Goal: Obtain resource: Download file/media

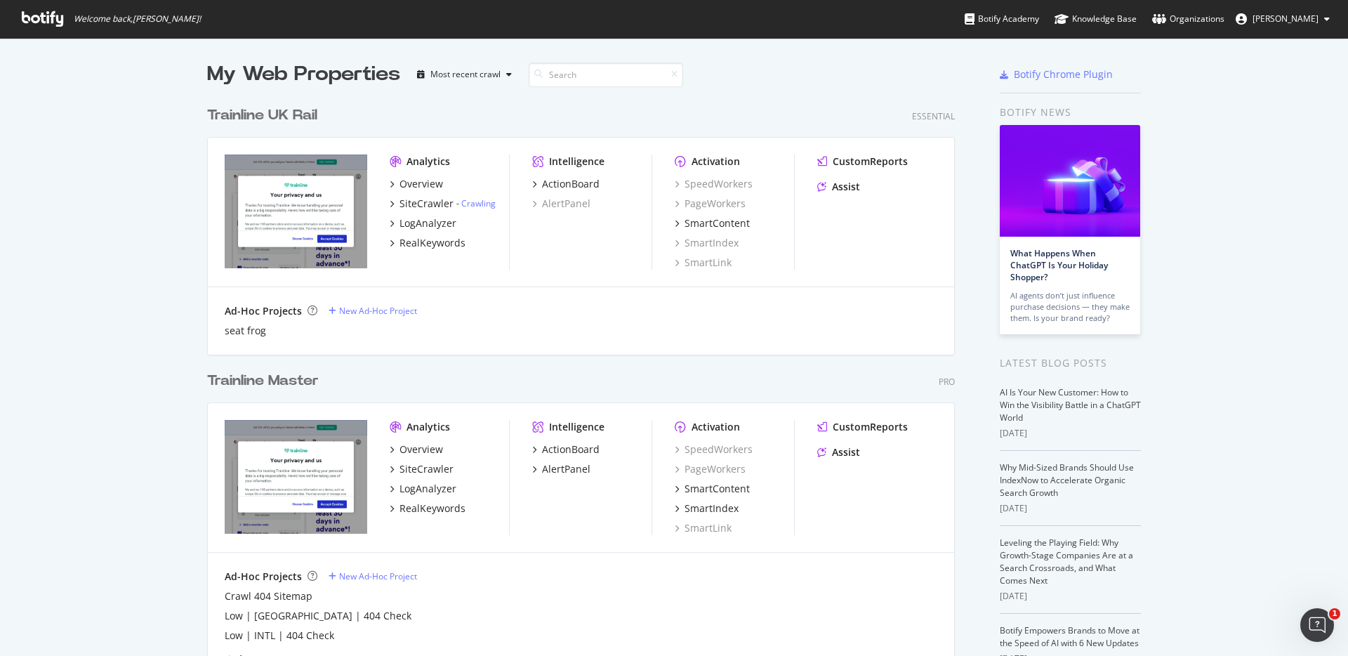
click at [279, 386] on div "Trainline Master" at bounding box center [263, 381] width 112 height 20
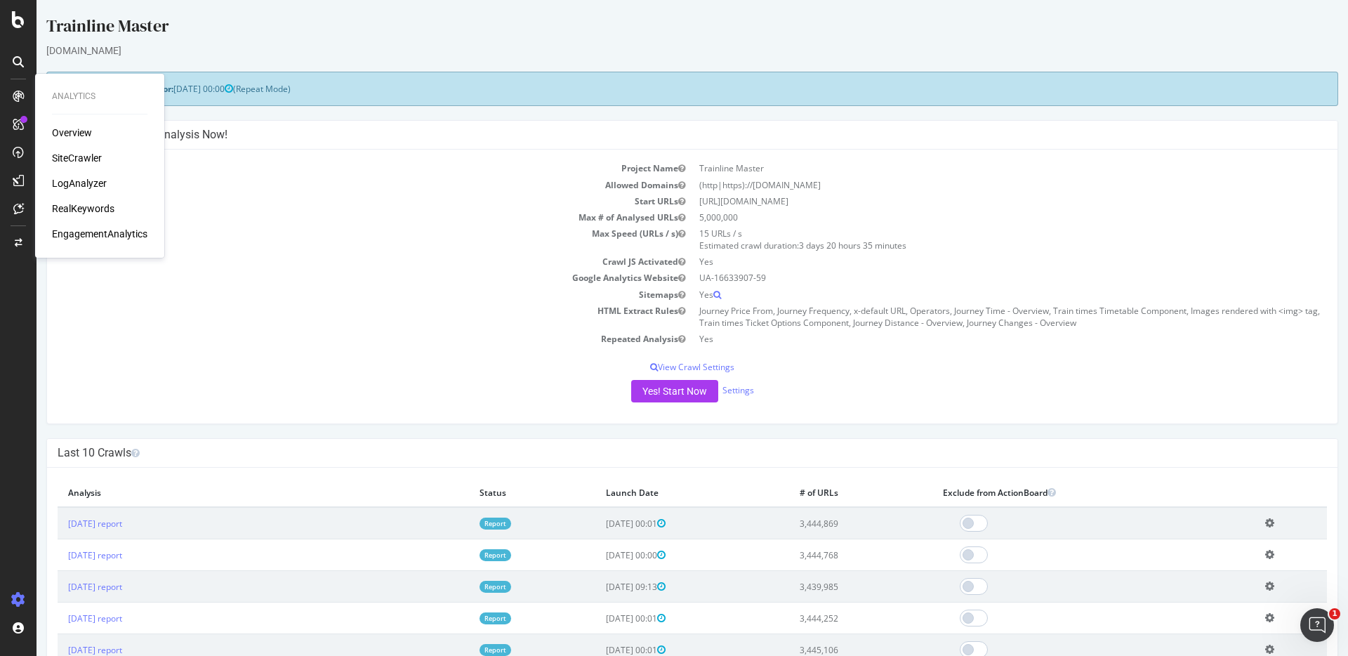
click at [75, 201] on div "RealKeywords" at bounding box center [83, 208] width 62 height 14
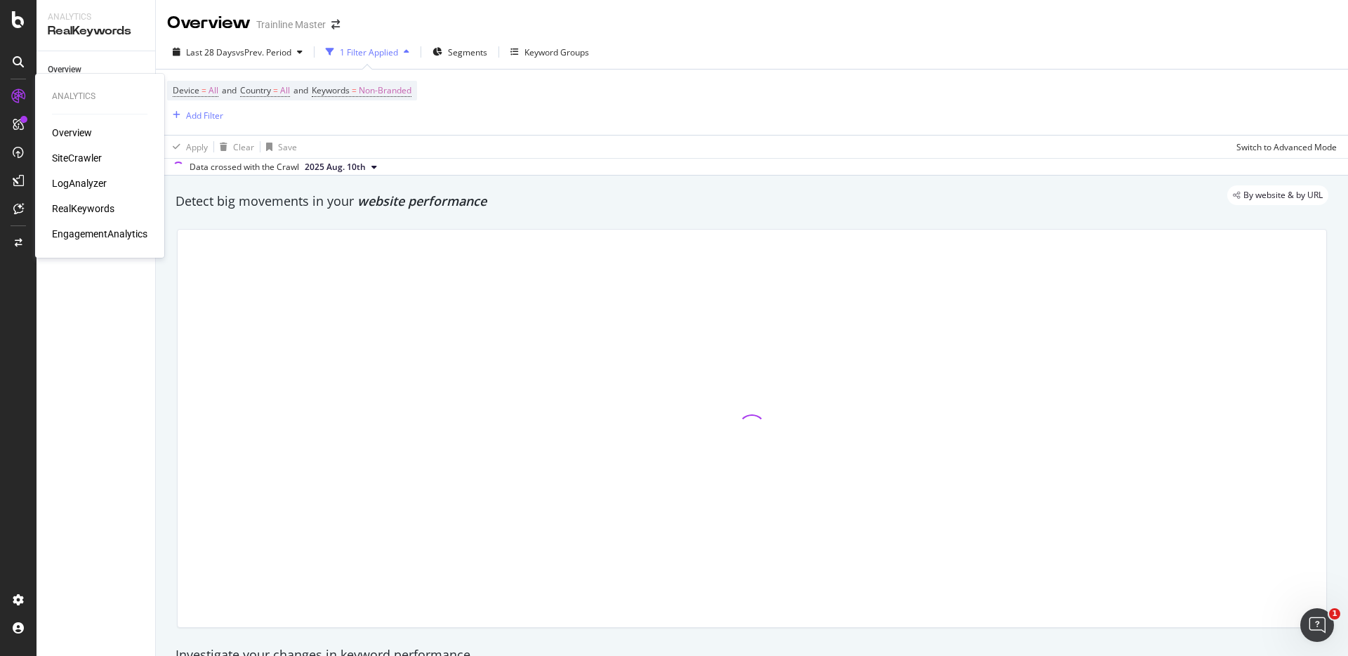
click at [60, 128] on div "Overview" at bounding box center [72, 133] width 40 height 14
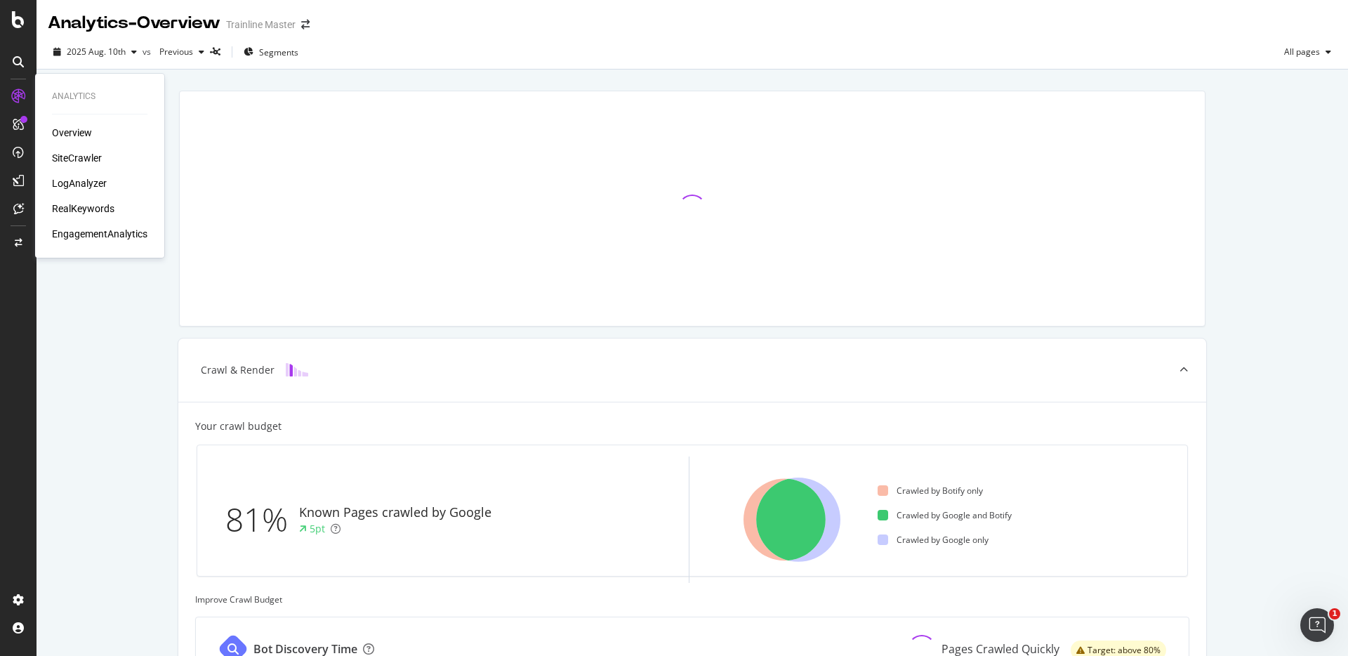
click at [84, 152] on div "SiteCrawler" at bounding box center [77, 158] width 50 height 14
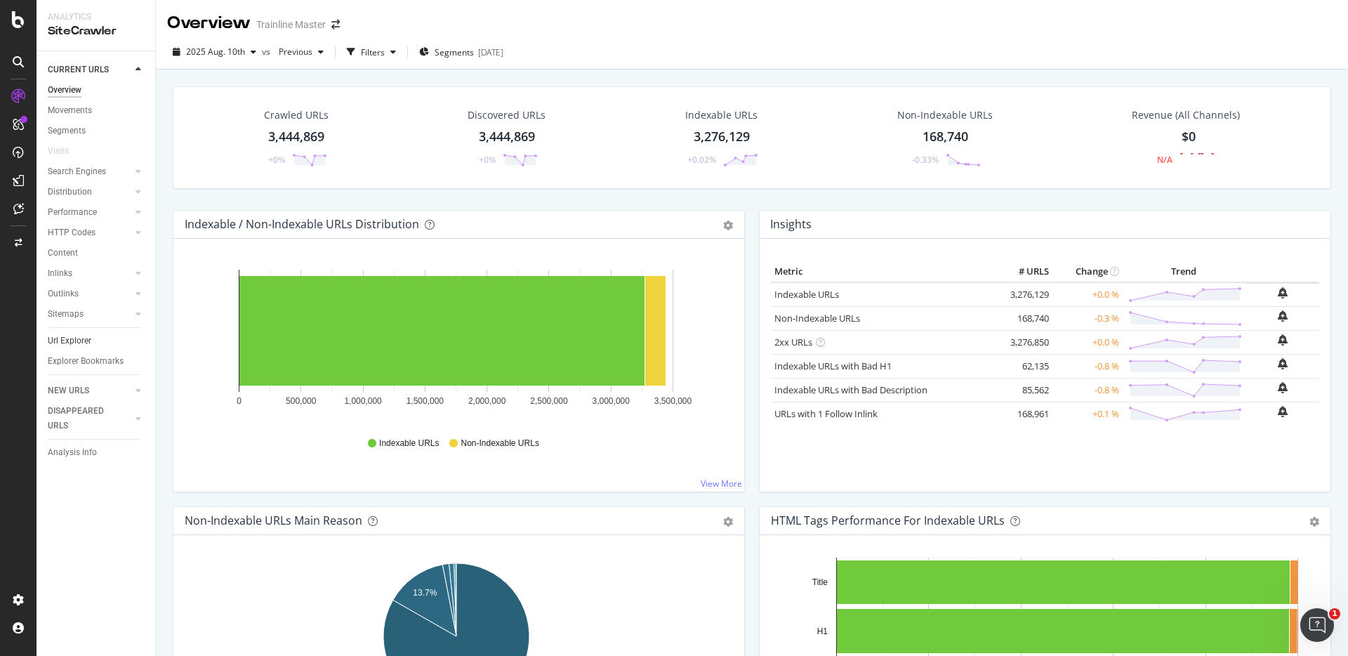
click at [100, 339] on link "Url Explorer" at bounding box center [97, 340] width 98 height 15
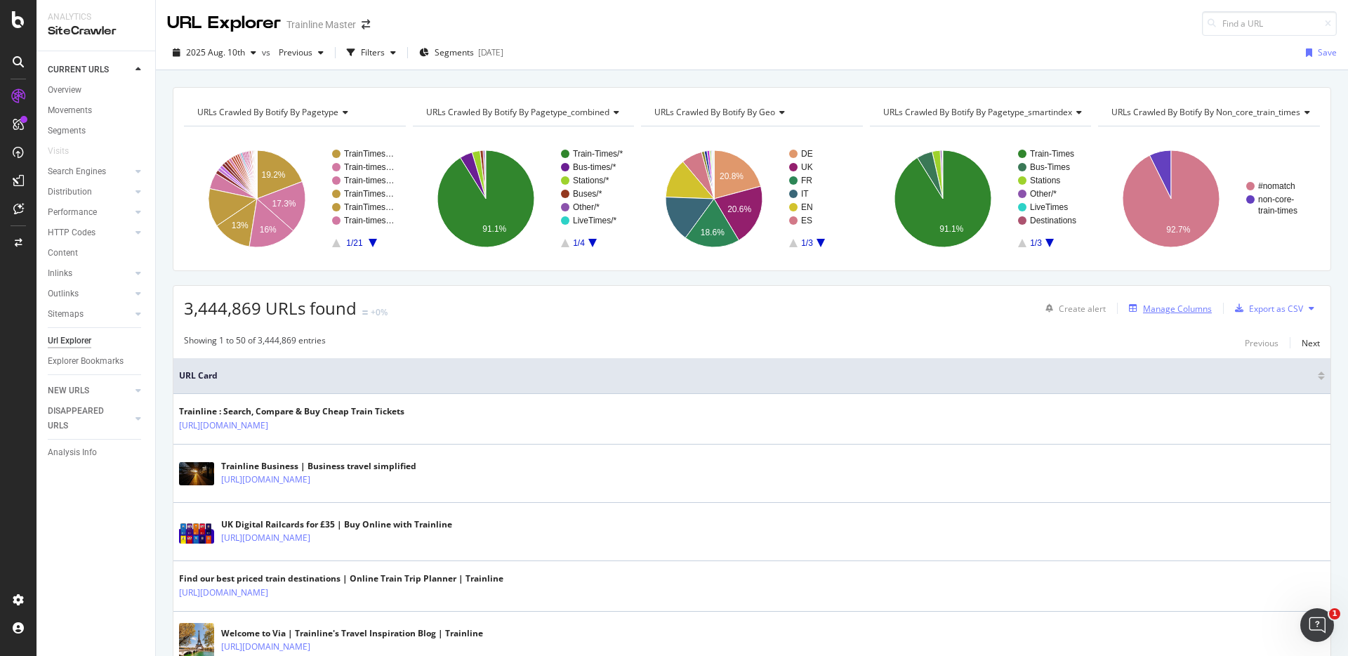
click at [1196, 306] on div "Manage Columns" at bounding box center [1177, 309] width 69 height 12
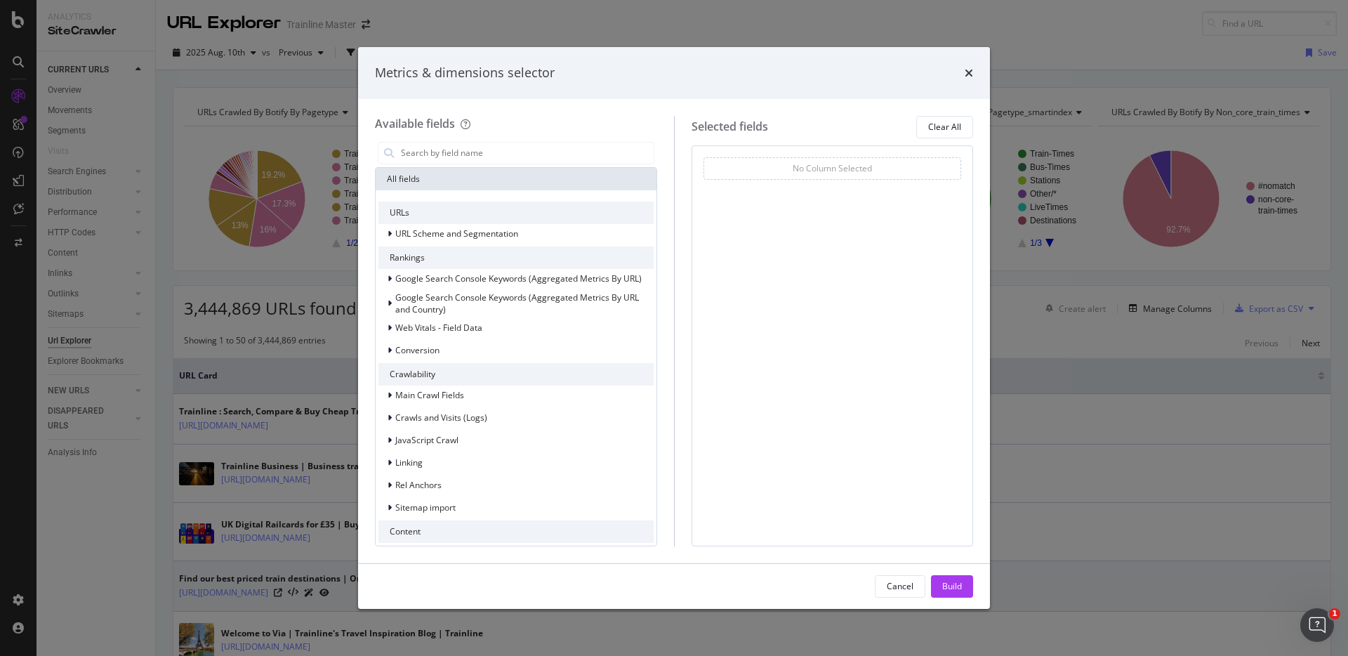
click at [895, 586] on div "Cancel" at bounding box center [900, 586] width 27 height 12
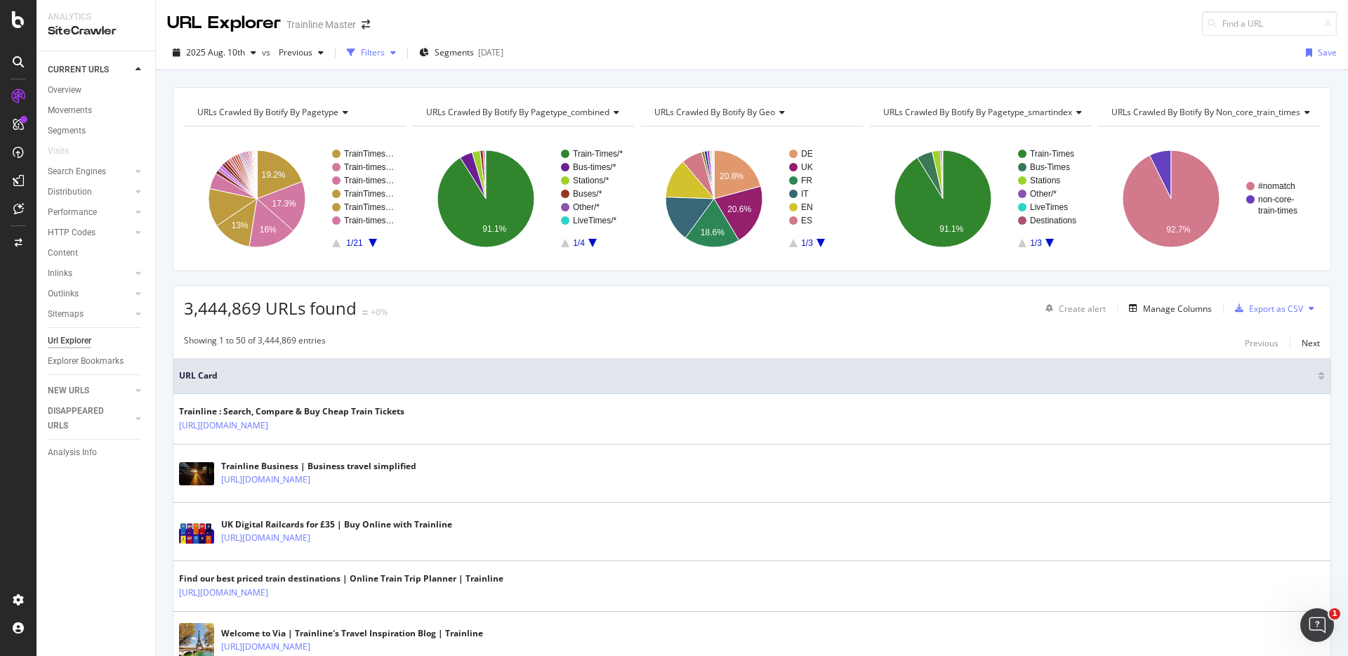
click at [391, 48] on icon "button" at bounding box center [393, 52] width 6 height 8
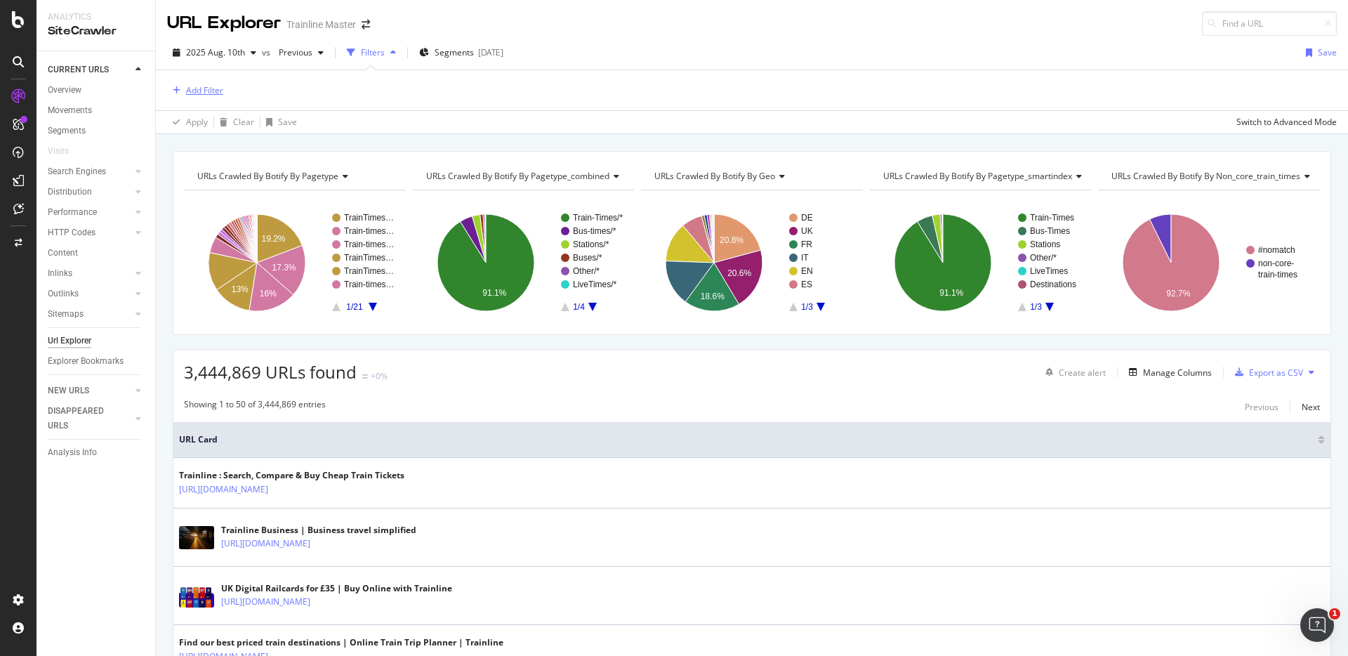
click at [205, 90] on div "Add Filter" at bounding box center [204, 90] width 37 height 12
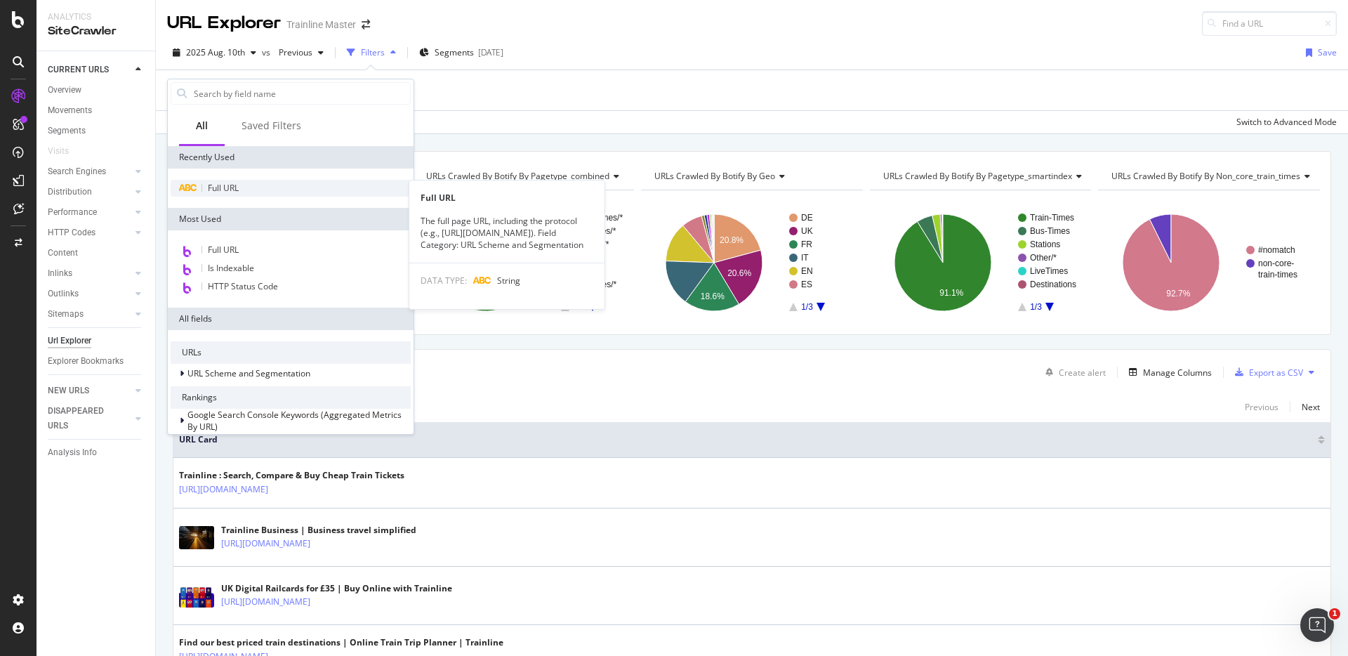
click at [217, 183] on span "Full URL" at bounding box center [223, 188] width 31 height 12
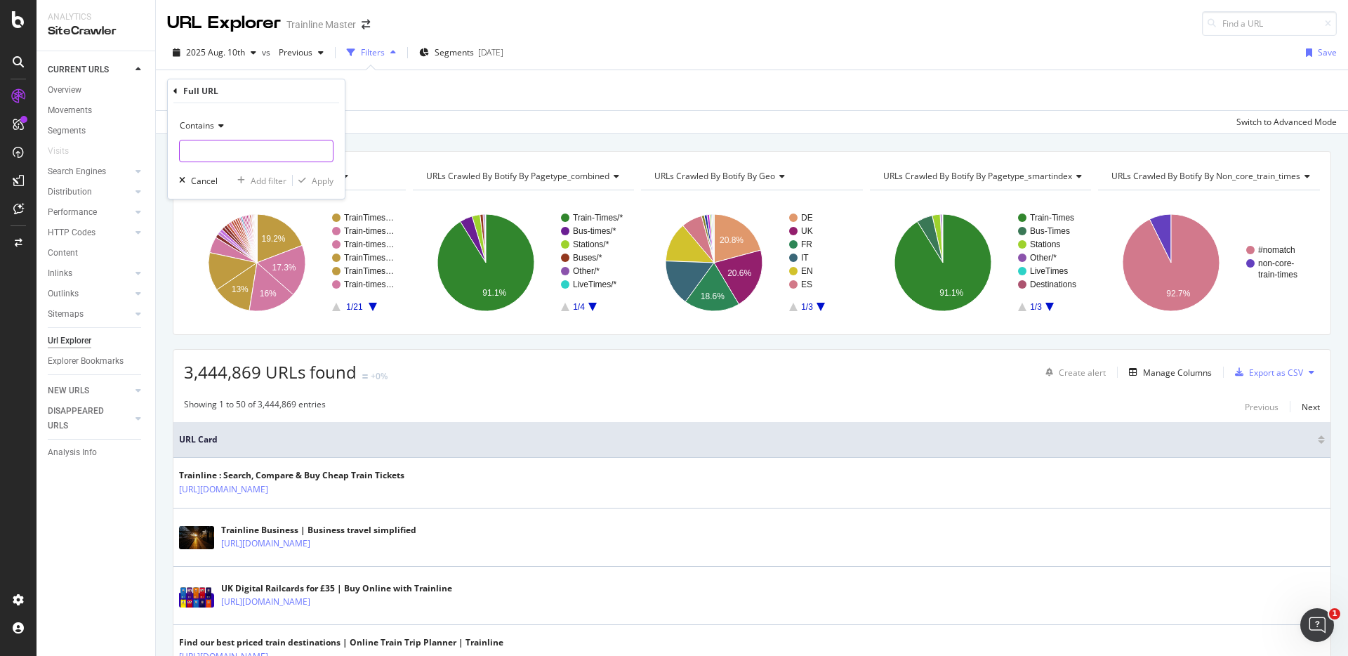
click at [227, 145] on input "text" at bounding box center [256, 151] width 153 height 22
click at [221, 135] on div "Contains" at bounding box center [256, 125] width 154 height 22
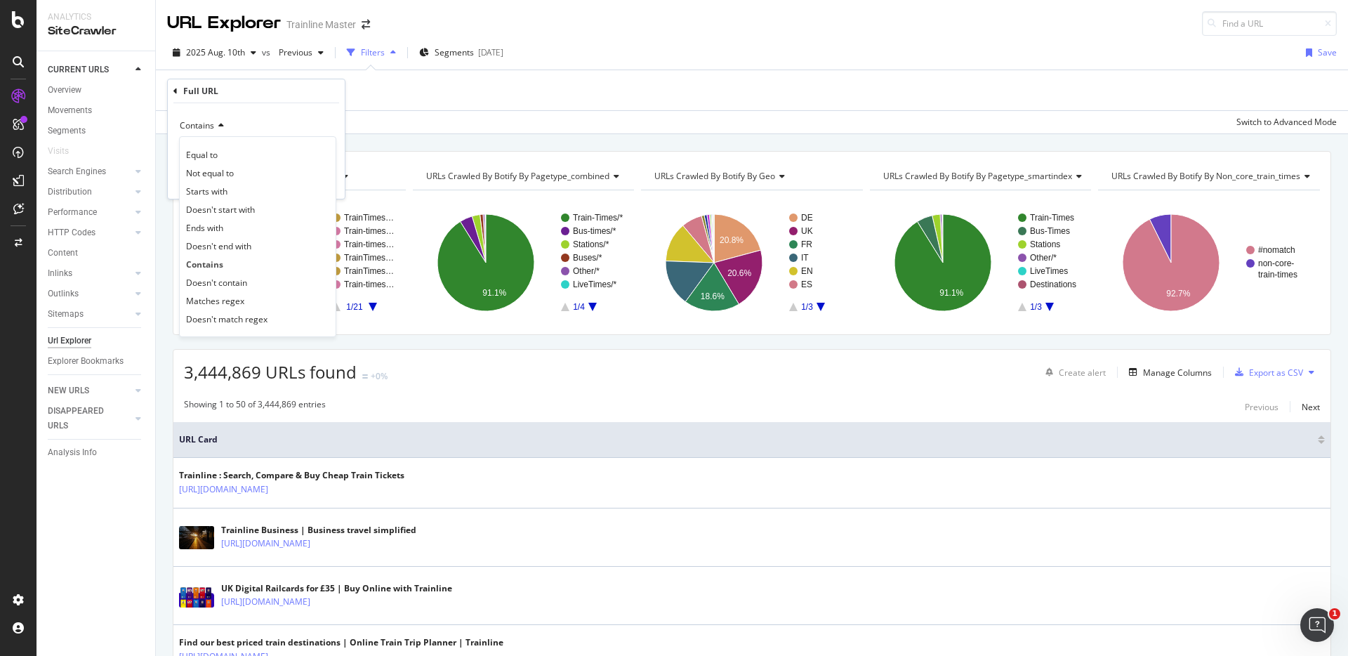
click at [255, 115] on div "Contains" at bounding box center [256, 125] width 154 height 22
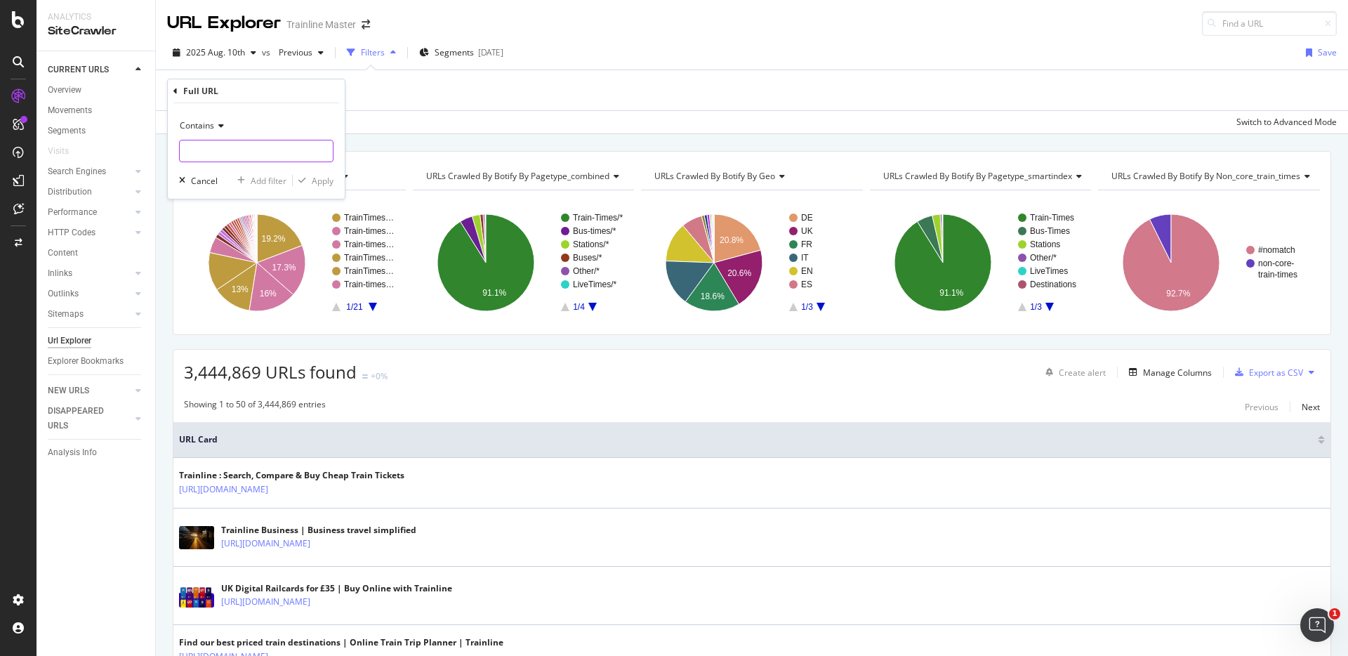
click at [246, 147] on input "text" at bounding box center [256, 151] width 153 height 22
type input "/en-us/train-times/"
click at [303, 183] on icon "button" at bounding box center [302, 180] width 8 height 8
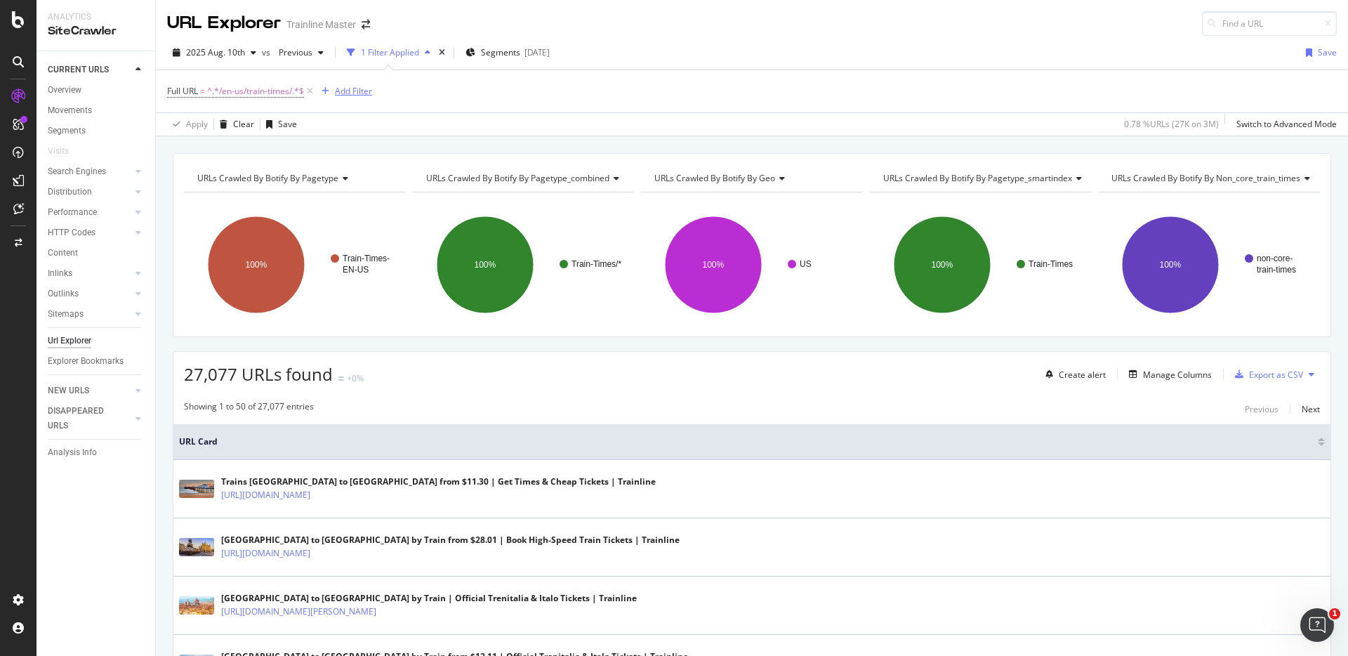
click at [349, 94] on div "Add Filter" at bounding box center [353, 91] width 37 height 12
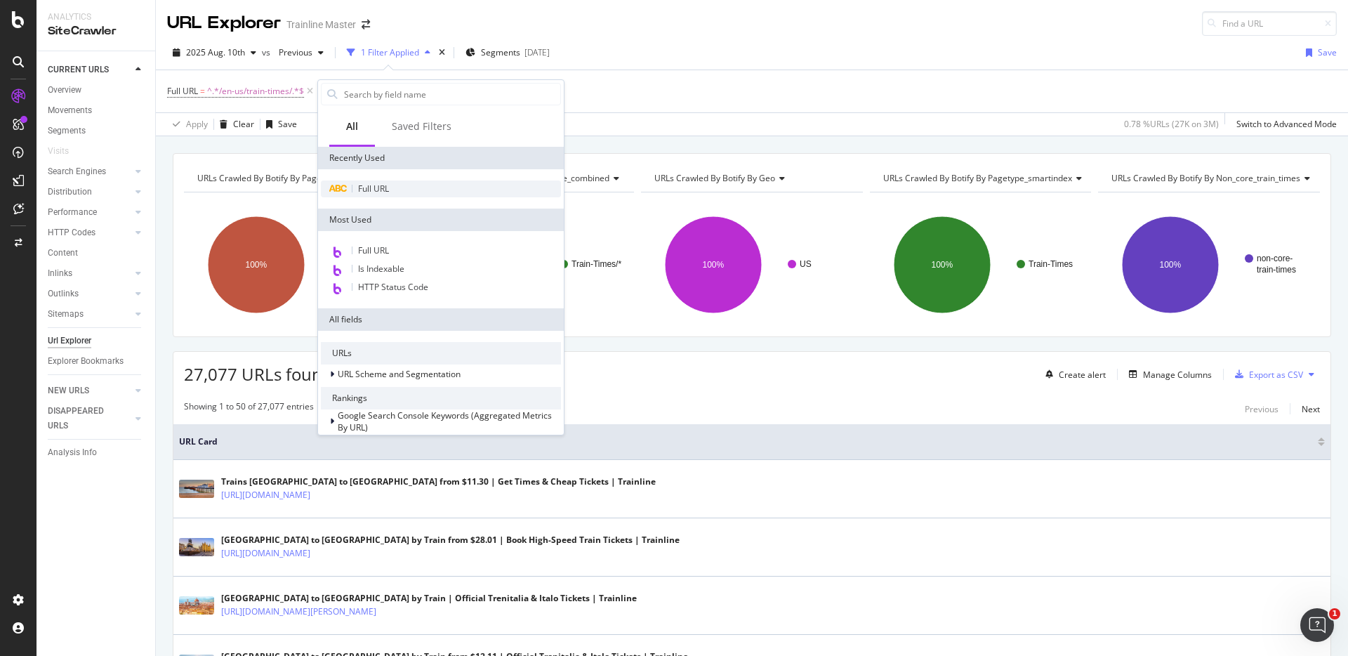
click at [364, 189] on span "Full URL" at bounding box center [373, 189] width 31 height 12
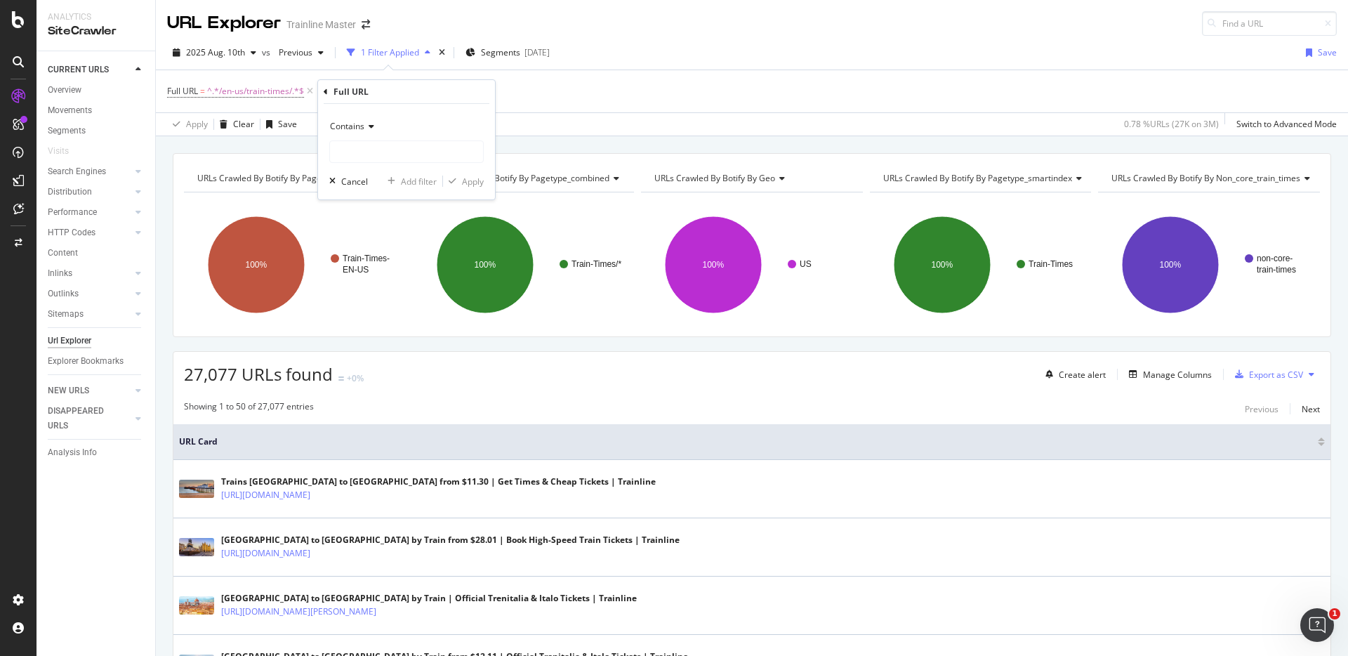
click at [350, 130] on span "Contains" at bounding box center [347, 126] width 34 height 12
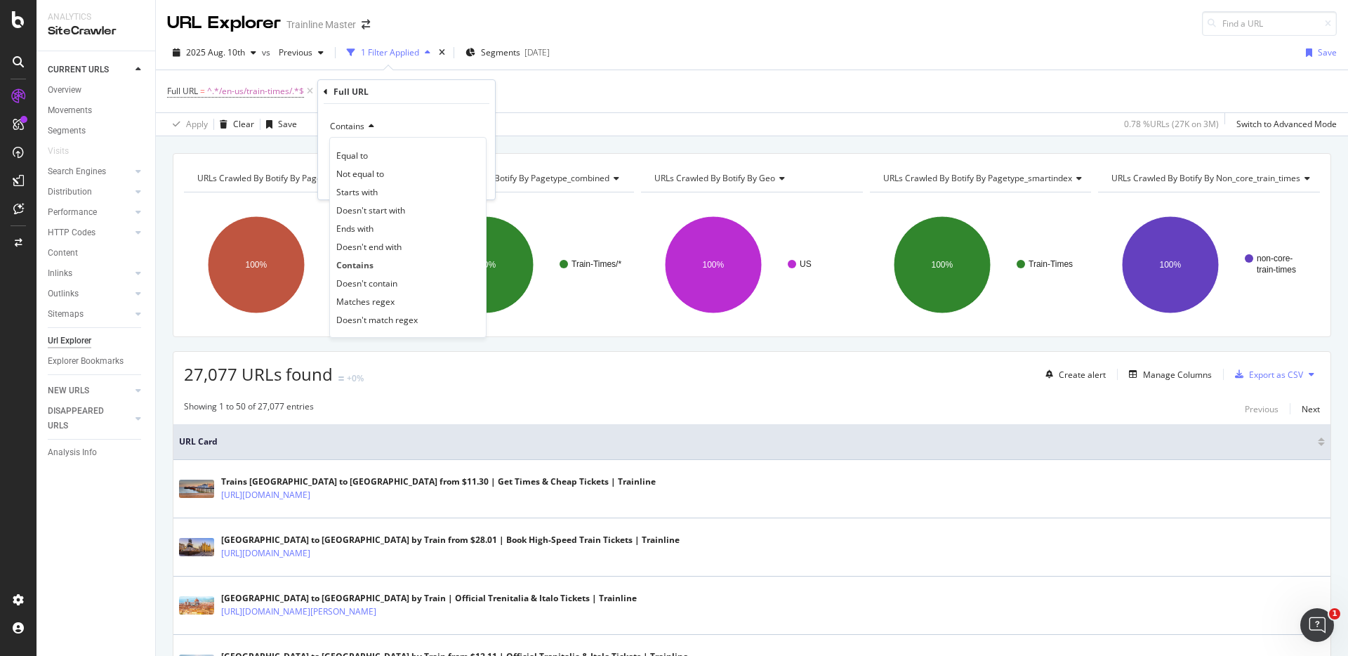
click at [355, 123] on span "Contains" at bounding box center [347, 126] width 34 height 12
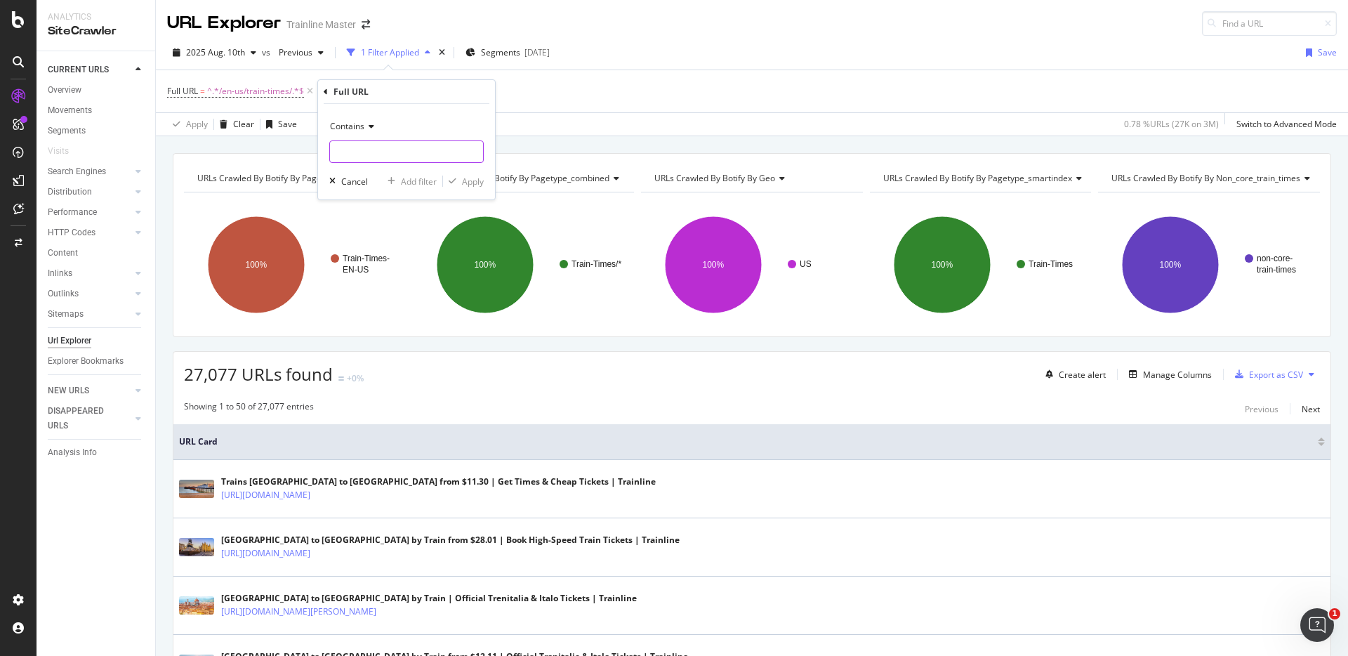
click at [367, 149] on input "text" at bounding box center [406, 151] width 153 height 22
type input "/en-us/via/"
click at [475, 185] on div "Apply" at bounding box center [473, 182] width 22 height 12
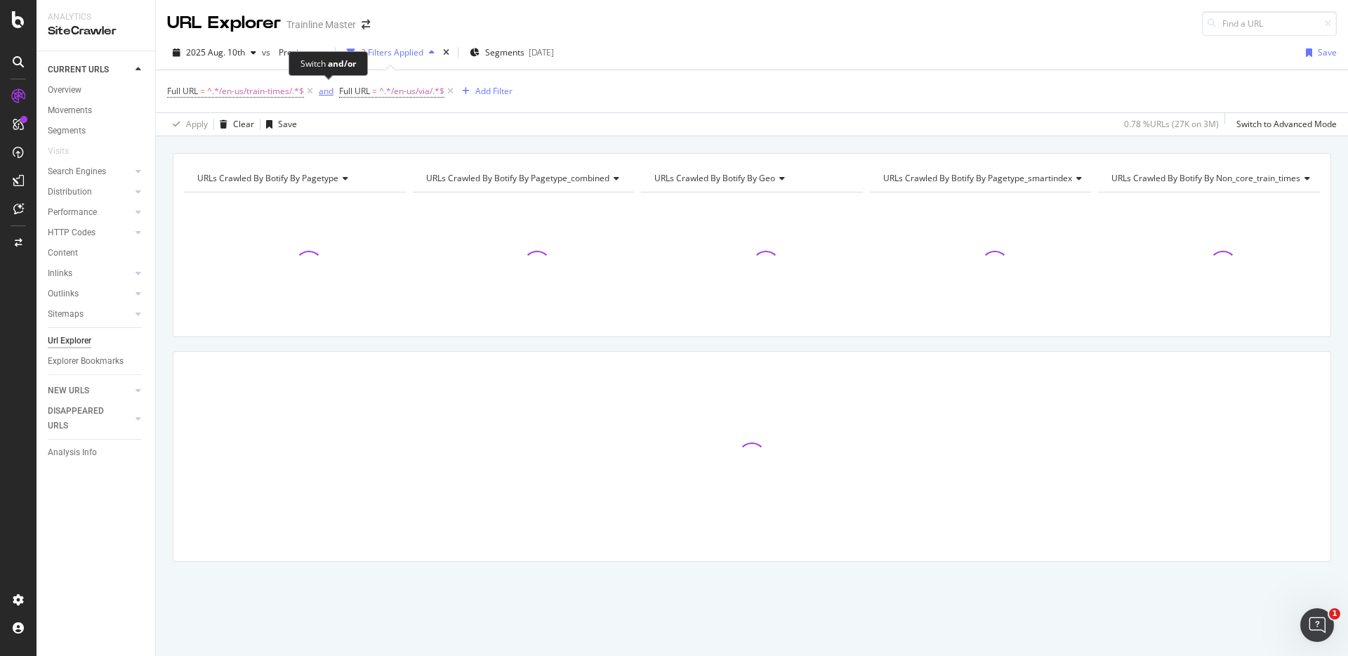
click at [329, 87] on div "and" at bounding box center [326, 91] width 15 height 12
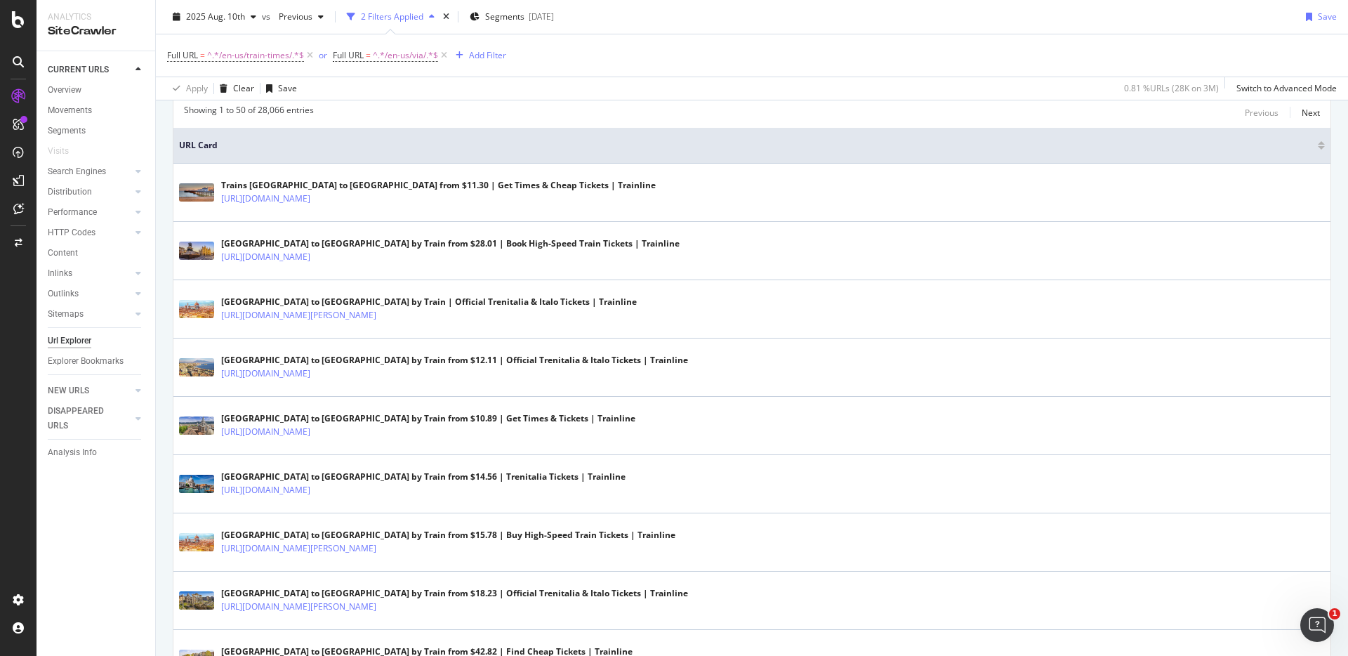
scroll to position [477, 0]
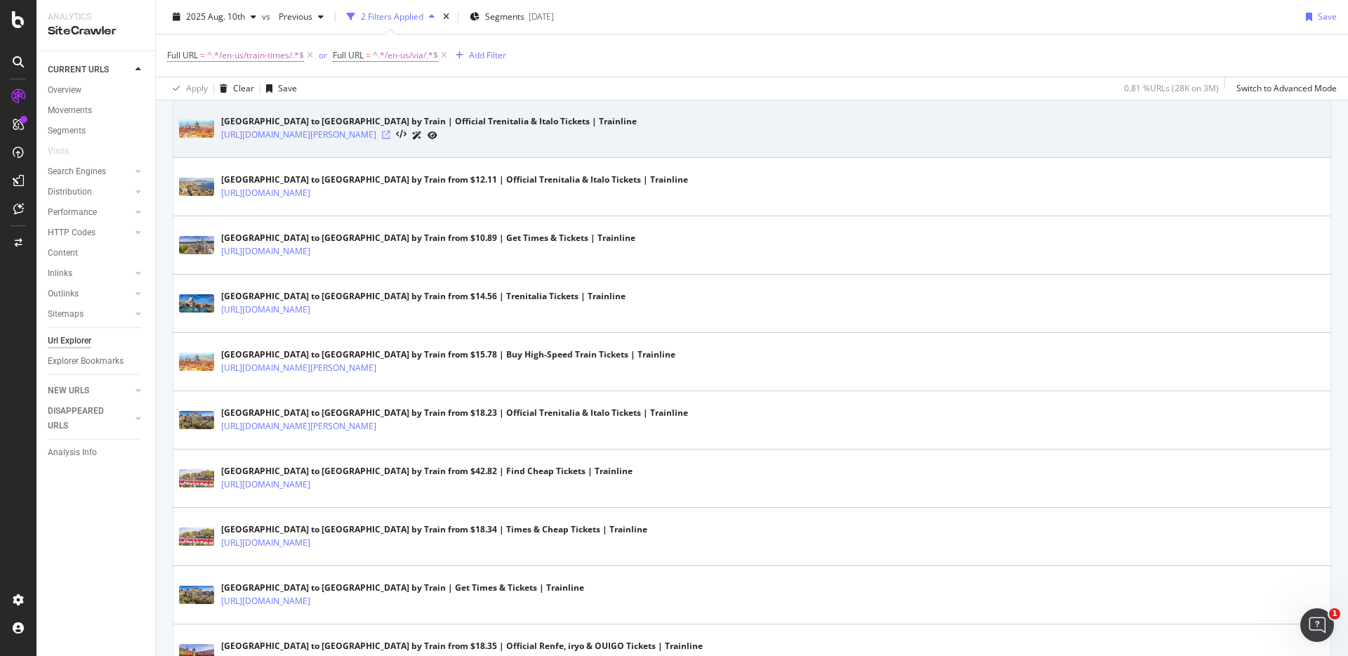
click at [390, 134] on icon at bounding box center [386, 135] width 8 height 8
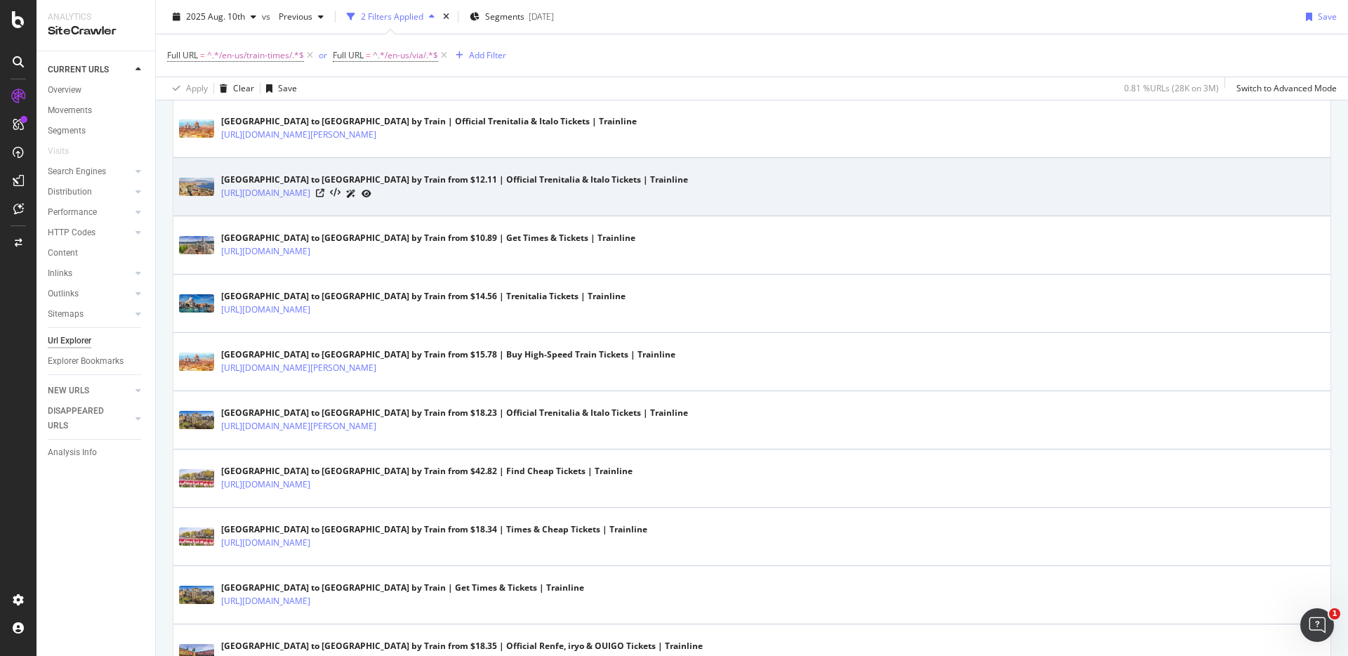
scroll to position [0, 0]
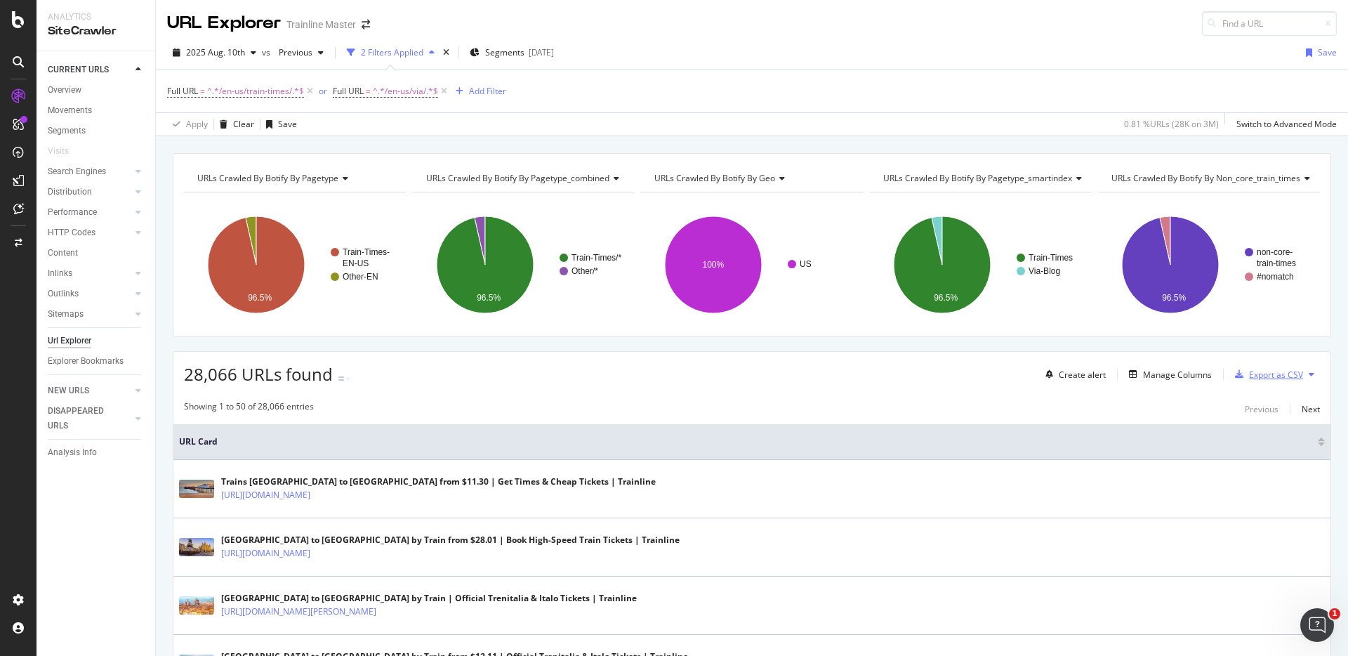
click at [1283, 367] on div "Export as CSV" at bounding box center [1266, 374] width 74 height 21
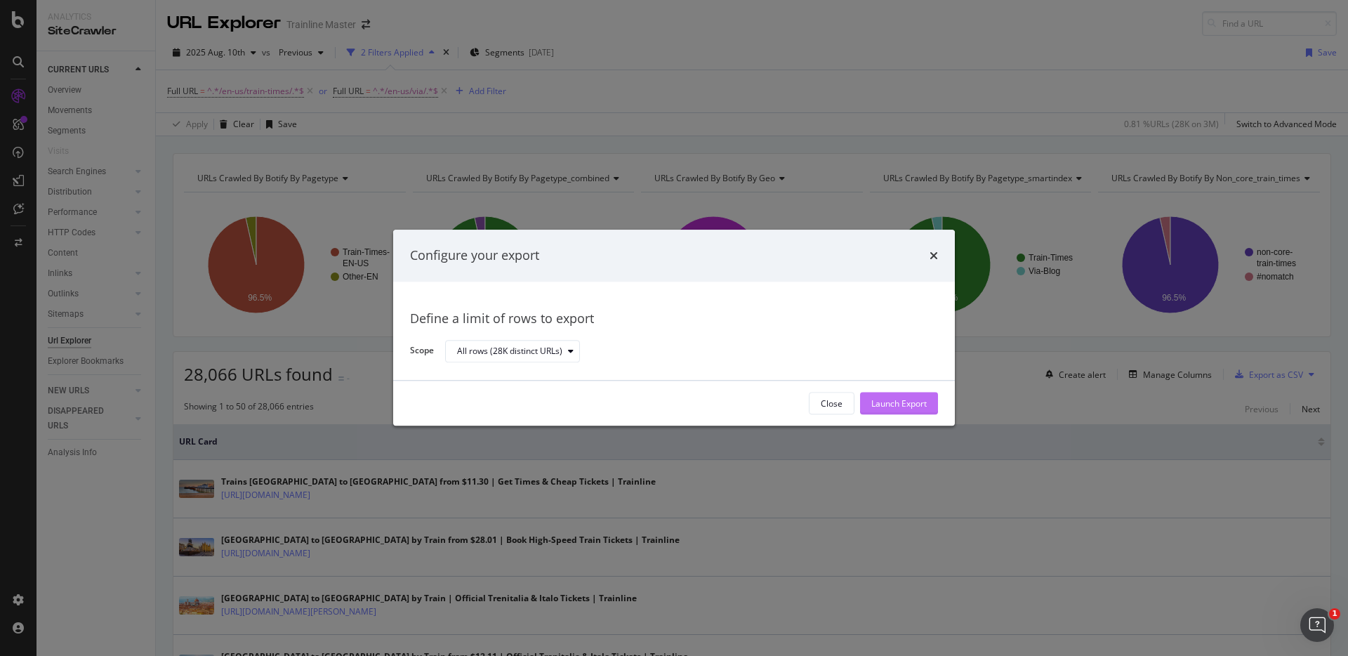
click at [908, 402] on div "Launch Export" at bounding box center [898, 403] width 55 height 12
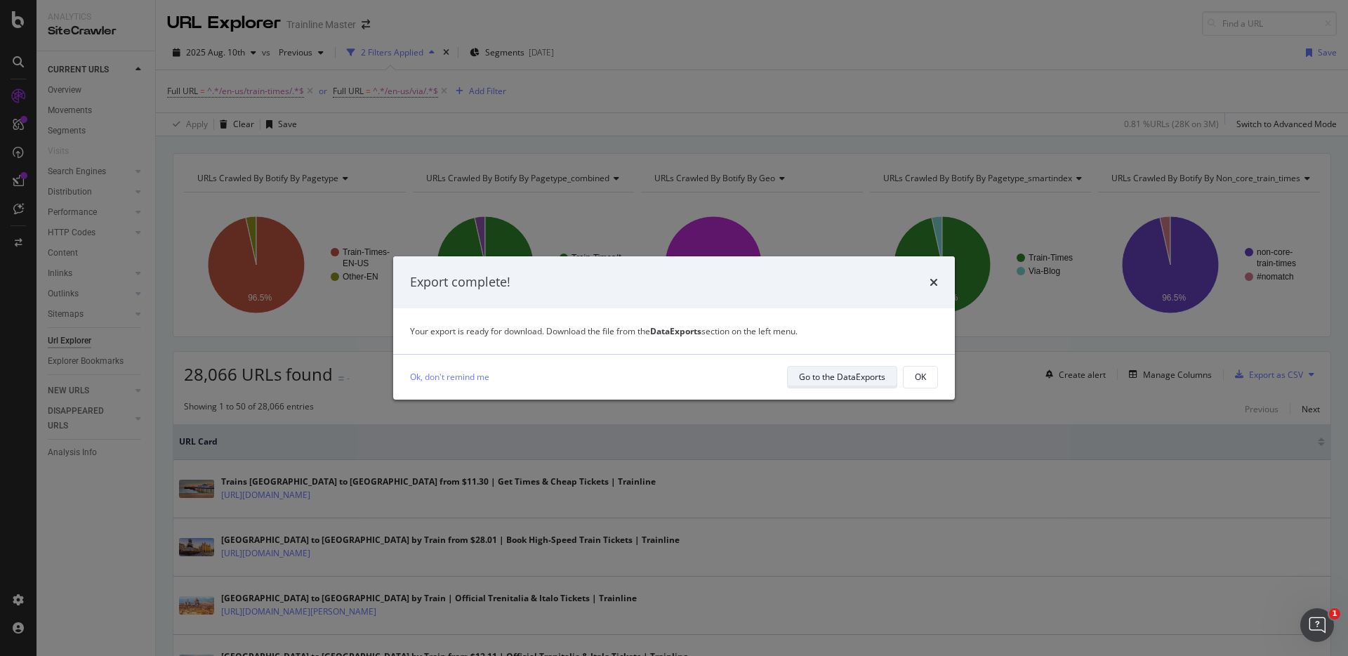
click at [858, 373] on div "Go to the DataExports" at bounding box center [842, 377] width 86 height 12
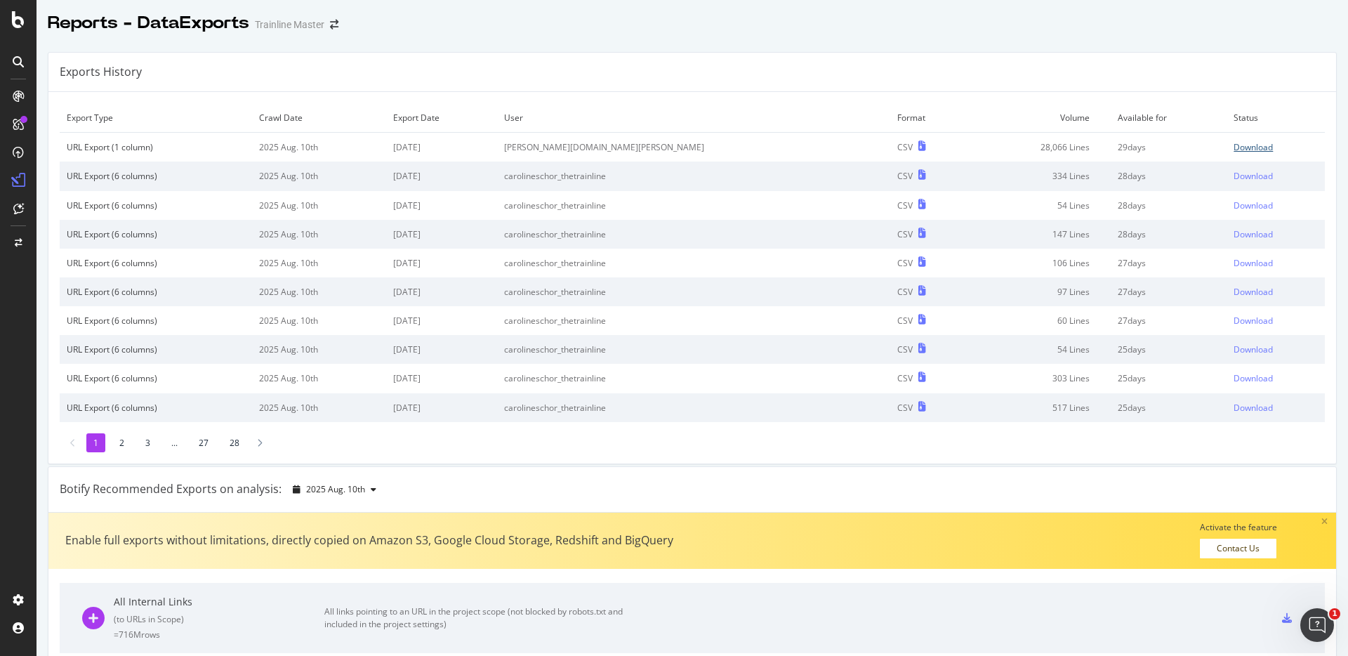
click at [1234, 145] on div "Download" at bounding box center [1253, 147] width 39 height 12
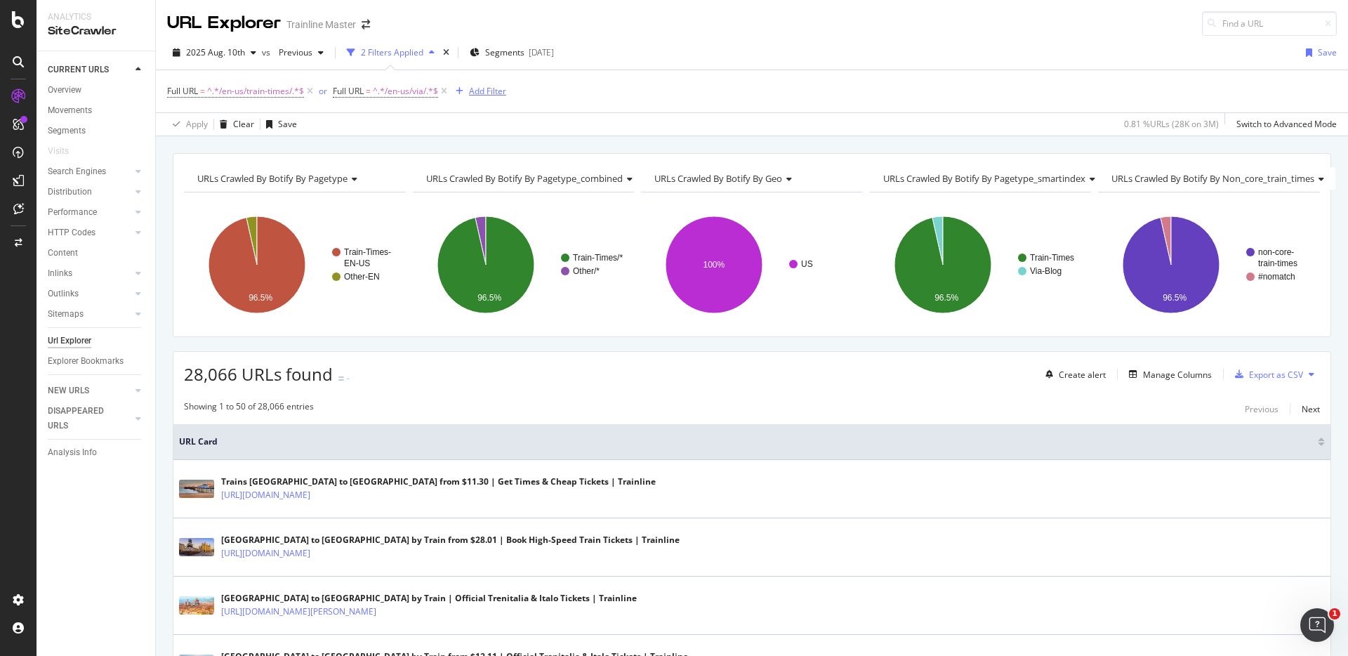
click at [487, 86] on div "Add Filter" at bounding box center [487, 91] width 37 height 12
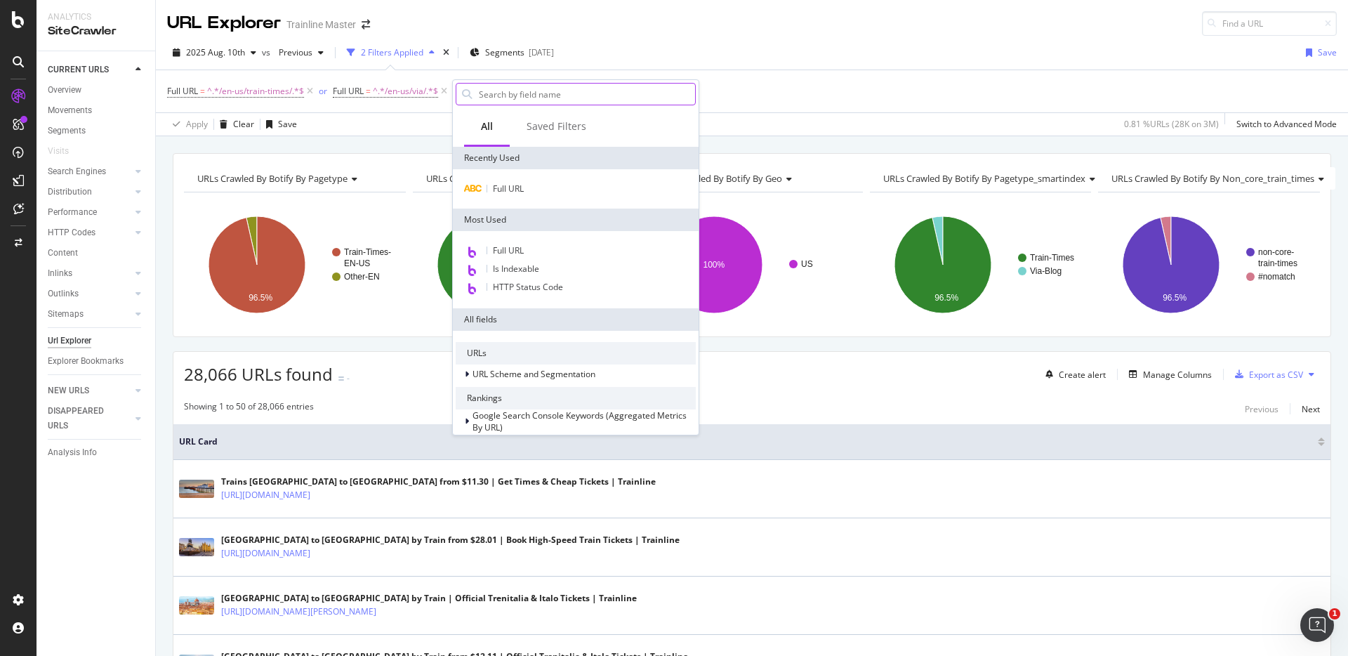
click at [508, 102] on input "text" at bounding box center [586, 94] width 218 height 21
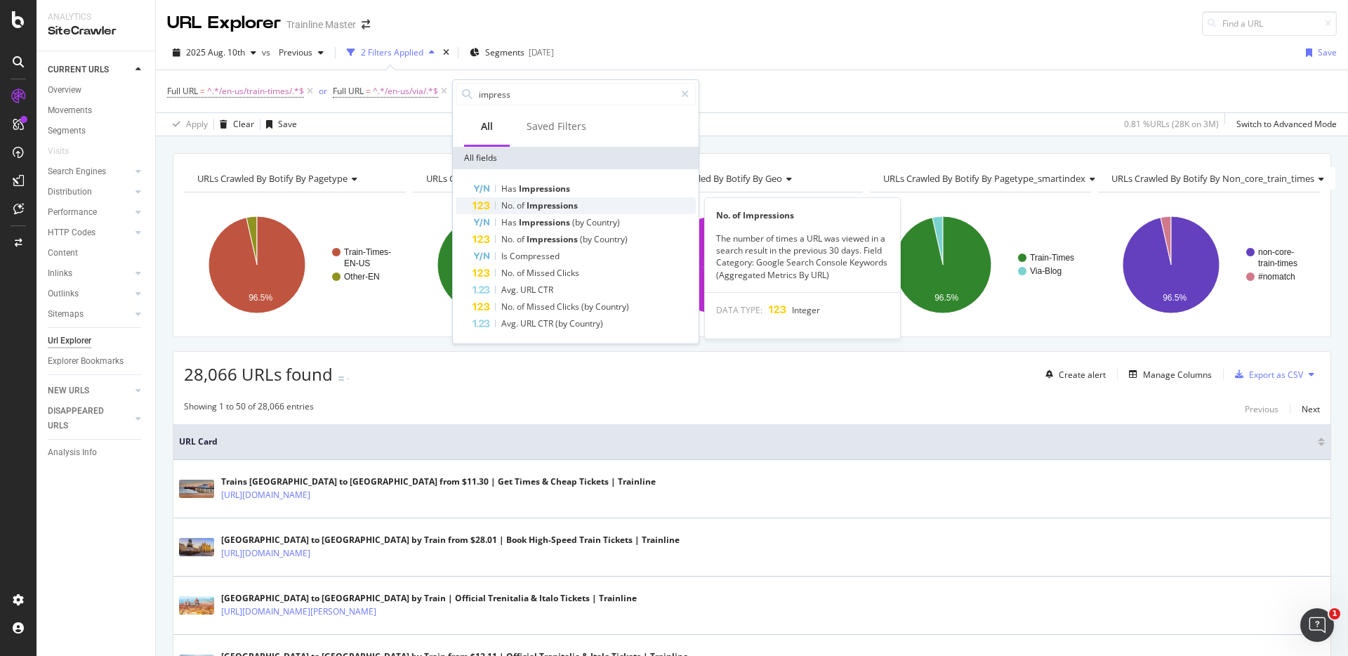
type input "impress"
click at [576, 203] on span "Impressions" at bounding box center [552, 205] width 51 height 12
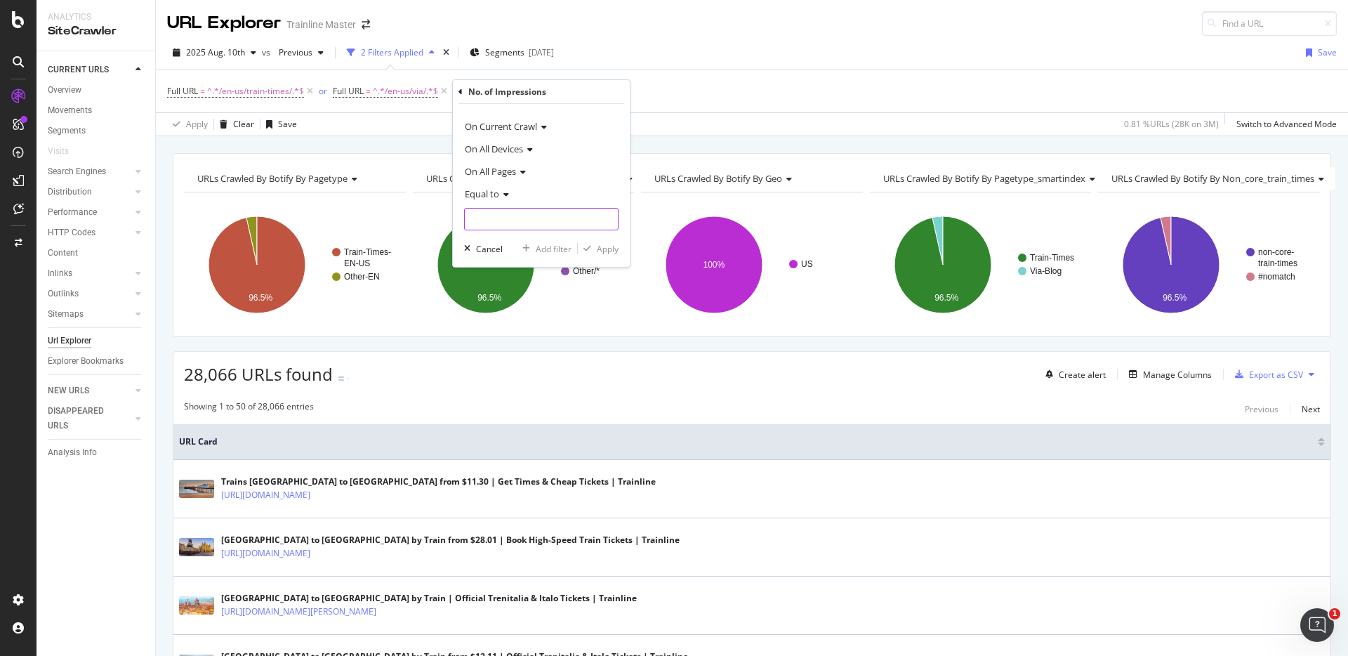
click at [541, 211] on input "number" at bounding box center [541, 219] width 154 height 22
click at [503, 187] on div "Equal to" at bounding box center [541, 194] width 154 height 22
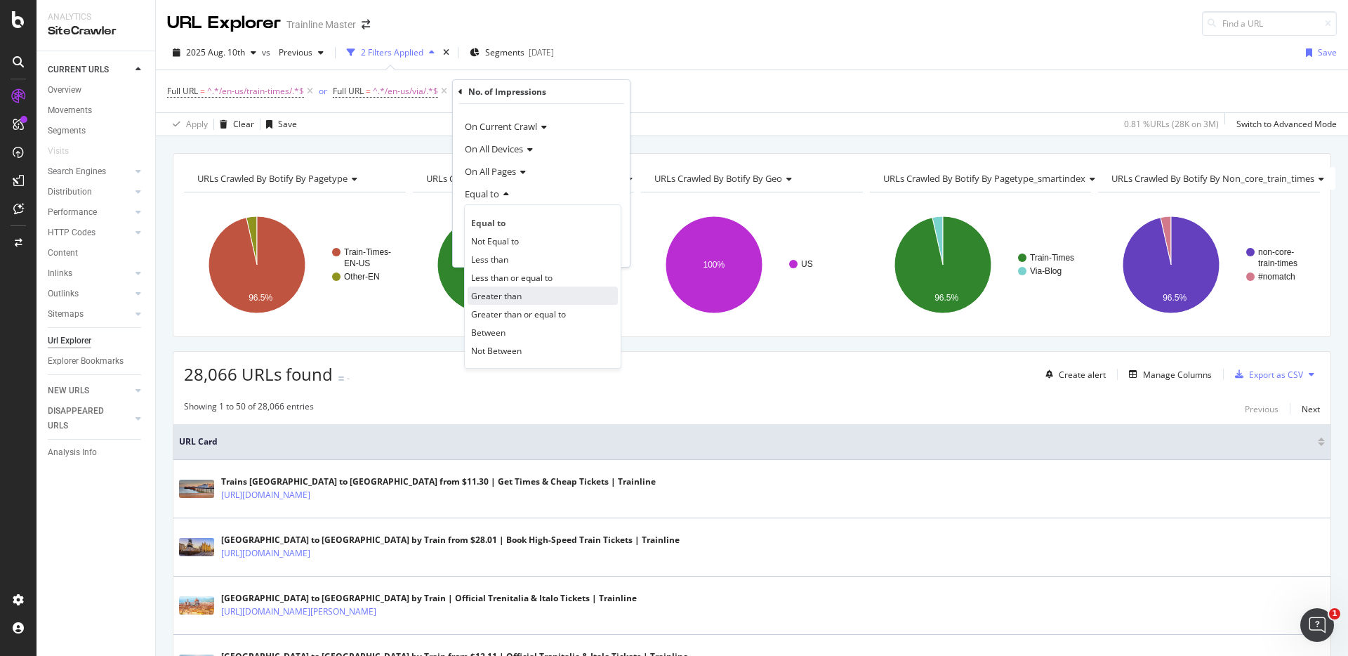
click at [522, 296] on div "Greater than" at bounding box center [543, 295] width 150 height 18
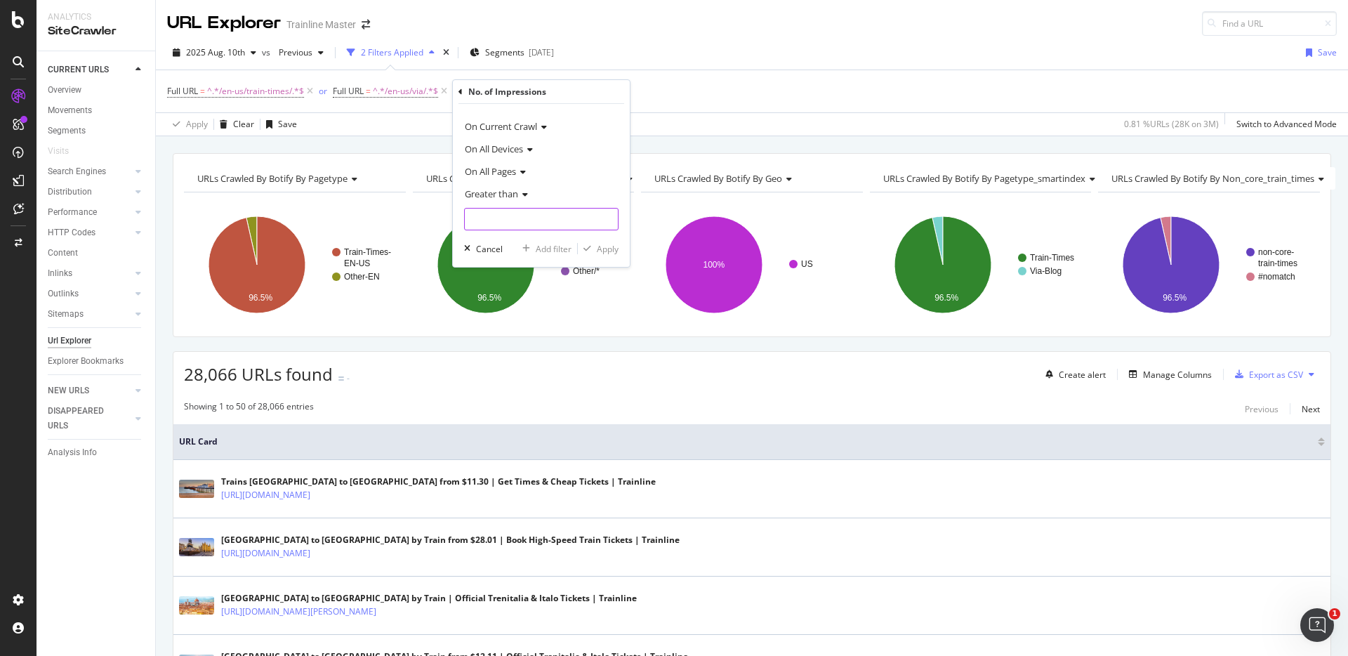
click at [496, 225] on input "number" at bounding box center [541, 219] width 154 height 22
type input "1000"
click at [590, 244] on div "button" at bounding box center [587, 248] width 19 height 8
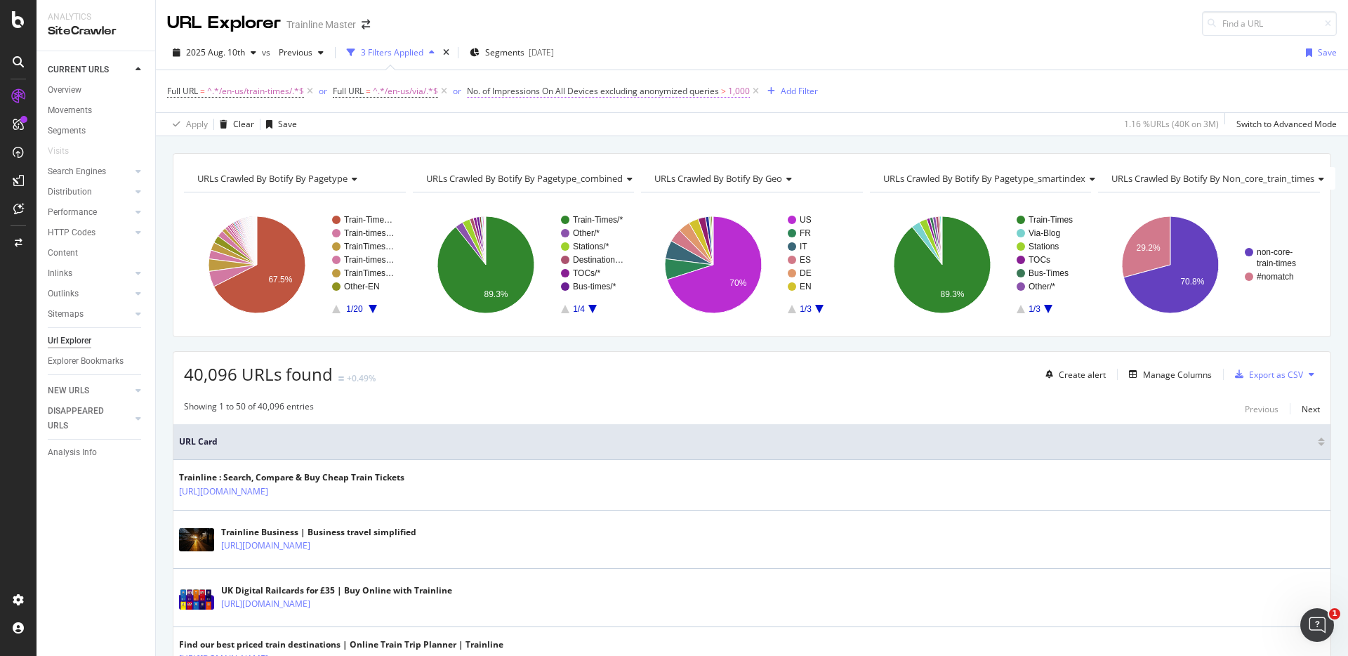
click at [513, 89] on span "No. of Impressions On All Devices excluding anonymized queries" at bounding box center [593, 91] width 252 height 12
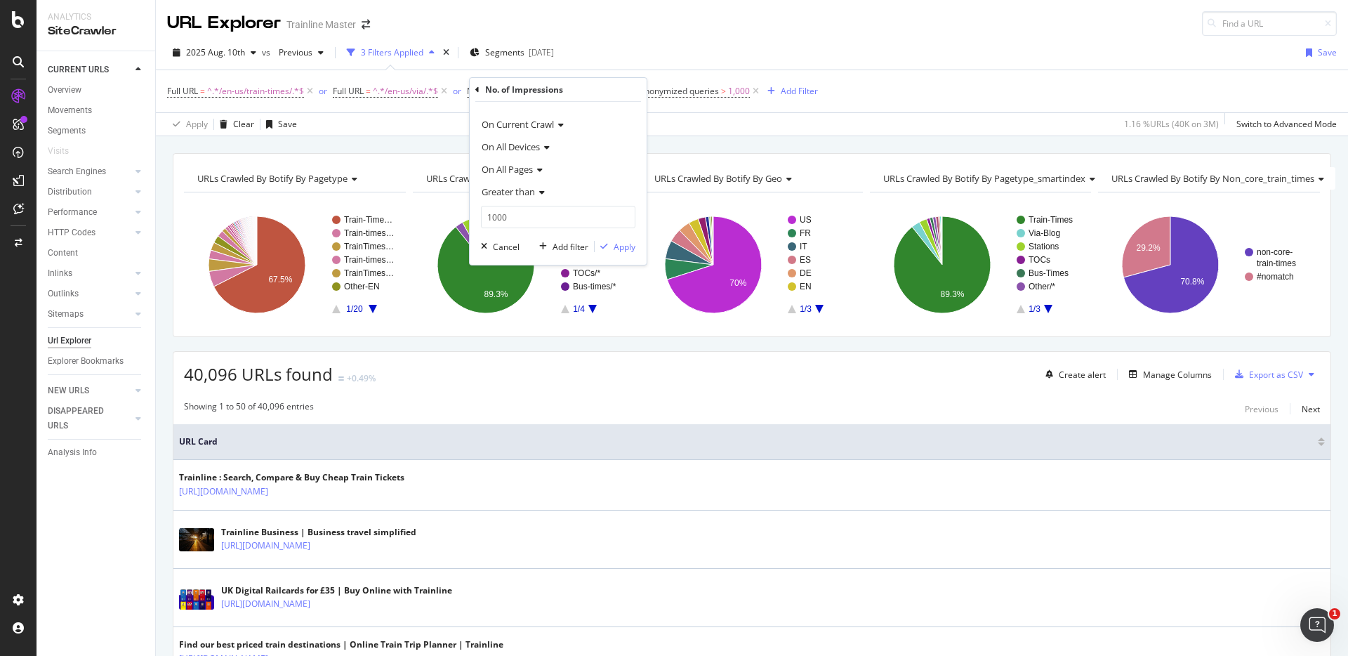
click at [545, 120] on span "On Current Crawl" at bounding box center [518, 124] width 72 height 13
click at [539, 117] on div "On Current Crawl" at bounding box center [558, 124] width 154 height 22
click at [681, 124] on div "Apply Clear Save 1.16 % URLs ( 40K on 3M ) Switch to Advanced Mode" at bounding box center [752, 123] width 1192 height 23
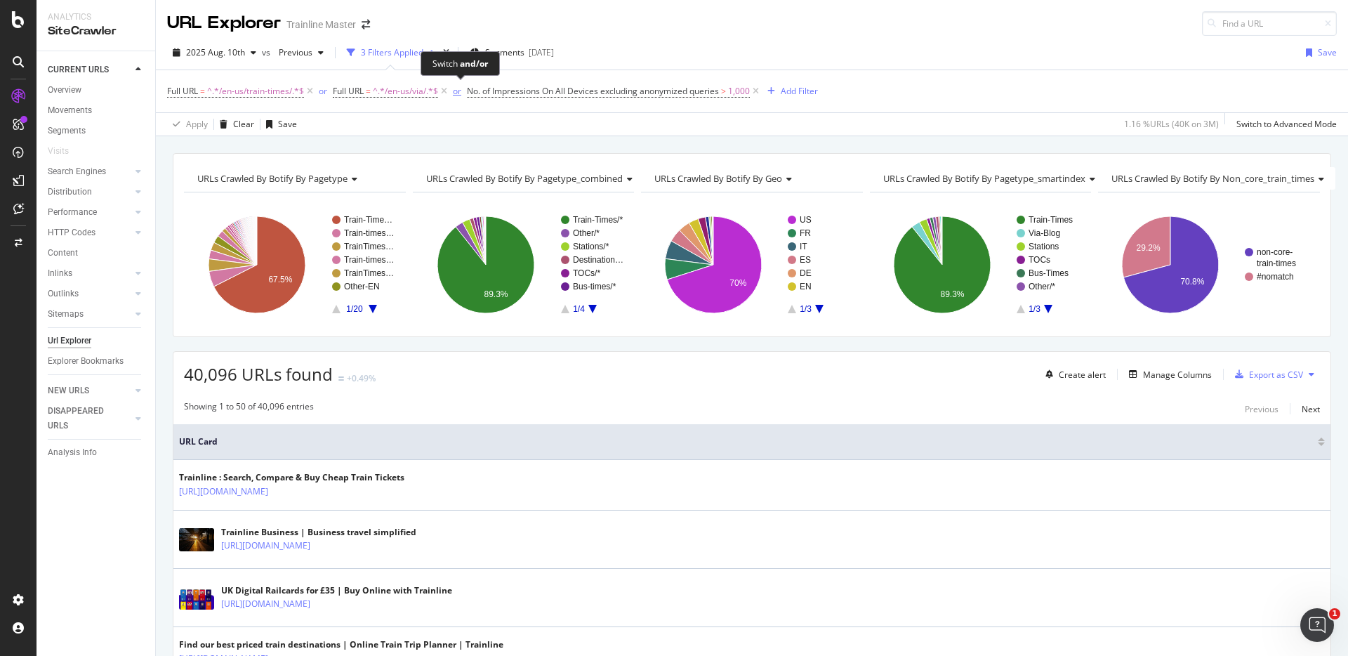
click at [459, 91] on div "or" at bounding box center [457, 91] width 8 height 12
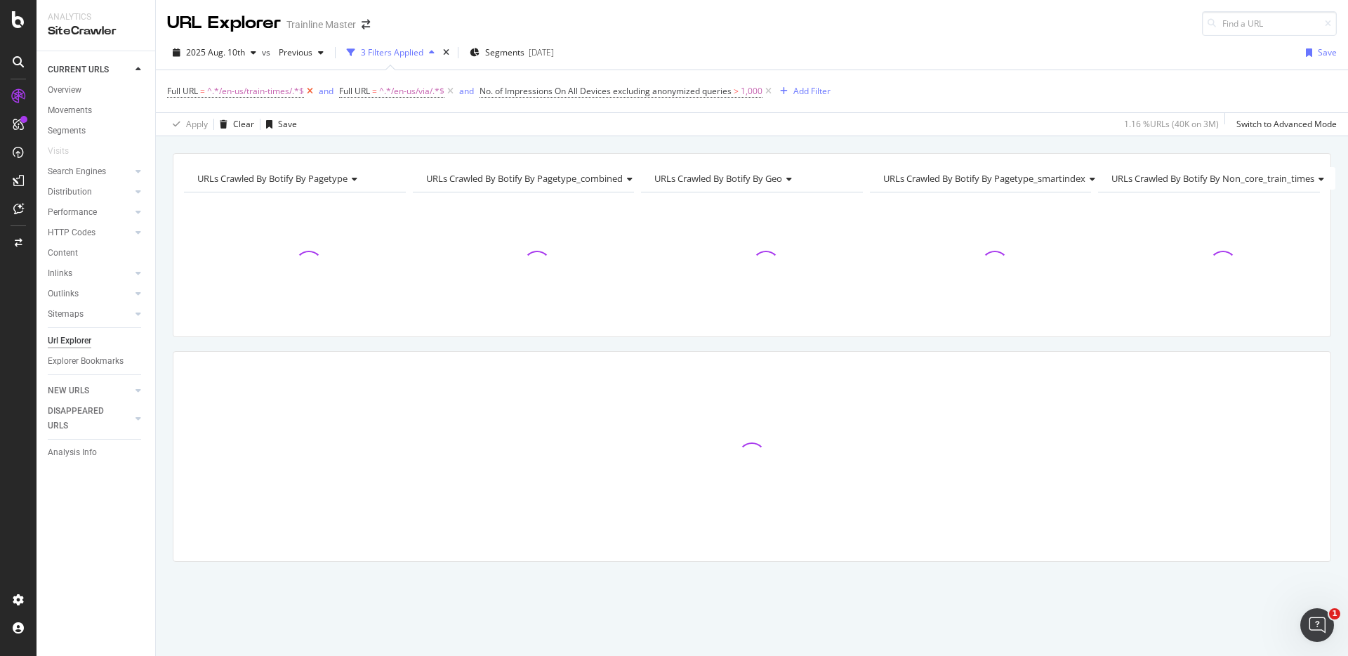
click at [313, 90] on icon at bounding box center [310, 91] width 12 height 14
click at [598, 90] on icon at bounding box center [596, 91] width 12 height 14
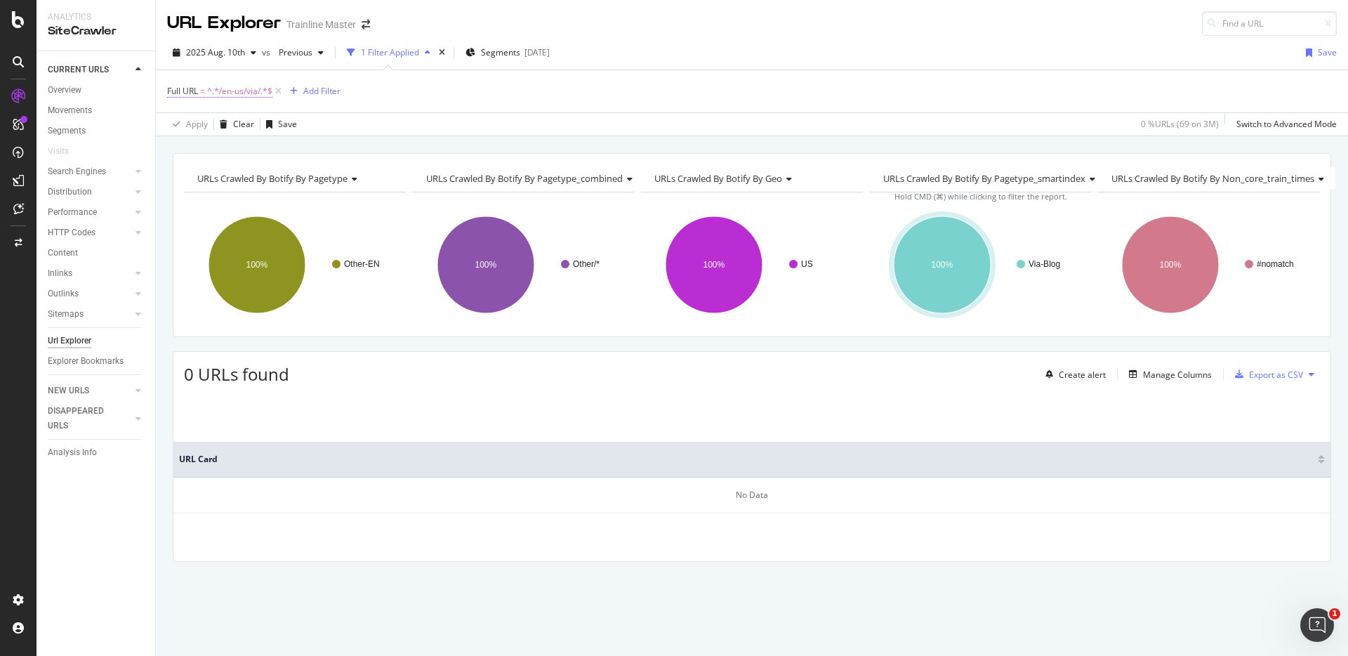
click at [229, 91] on span "^.*/en-us/via/.*$" at bounding box center [239, 91] width 65 height 20
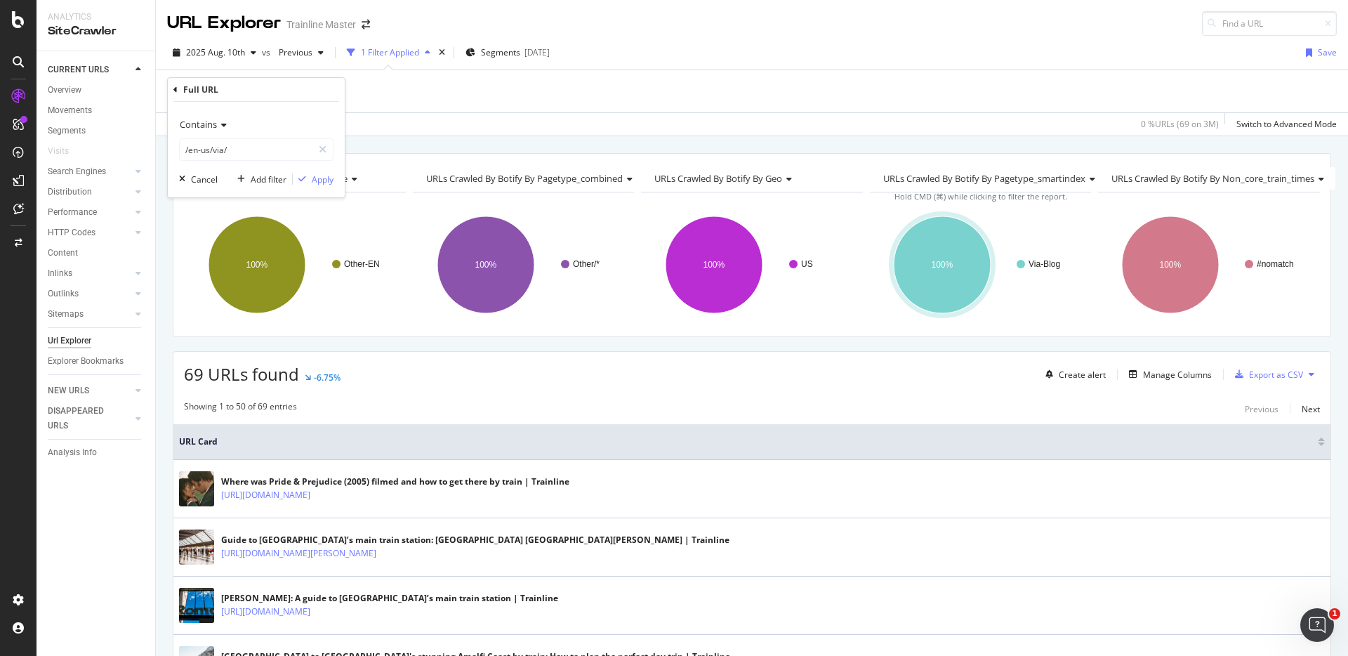
click at [409, 98] on div "Full URL = ^.*/en-us/via/.*$ Add Filter" at bounding box center [752, 91] width 1170 height 42
click at [242, 95] on span "^.*/en-us/via/.*$" at bounding box center [239, 91] width 65 height 20
click at [307, 176] on div "button" at bounding box center [302, 179] width 19 height 8
click at [383, 48] on div "1 Filter Applied" at bounding box center [390, 52] width 58 height 12
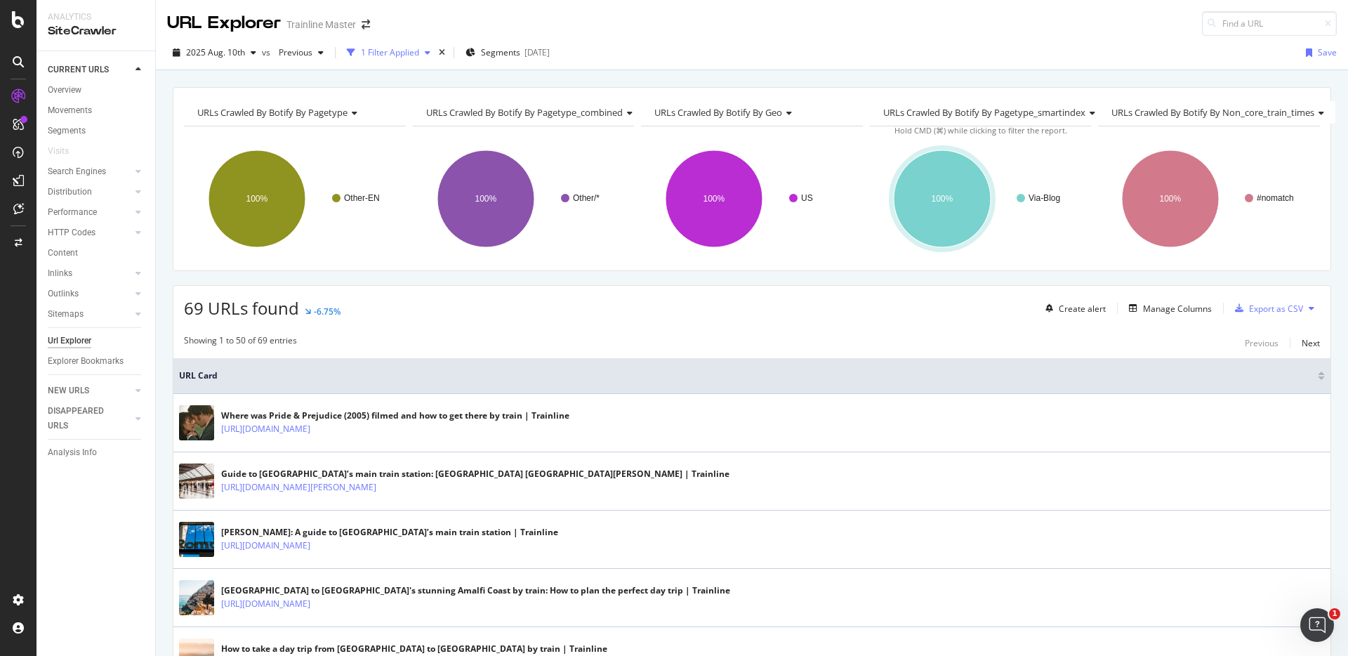
click at [383, 48] on div "1 Filter Applied" at bounding box center [390, 52] width 58 height 12
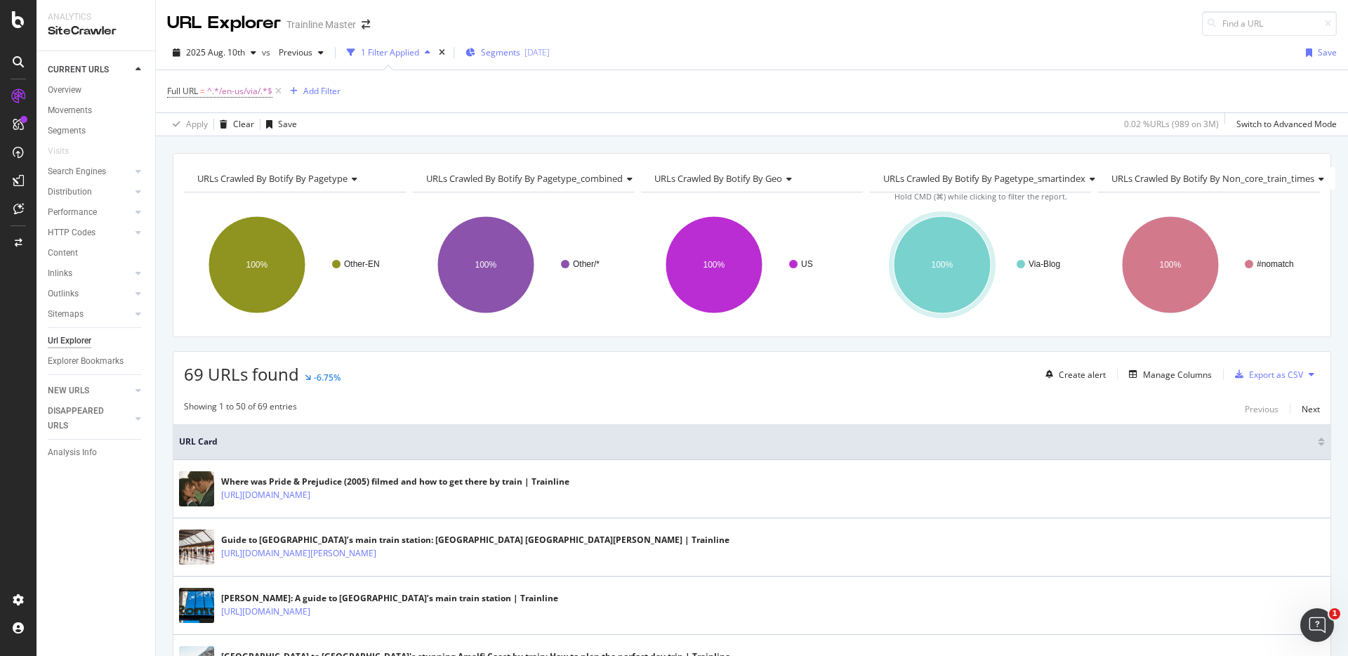
click at [503, 46] on span "Segments" at bounding box center [500, 52] width 39 height 12
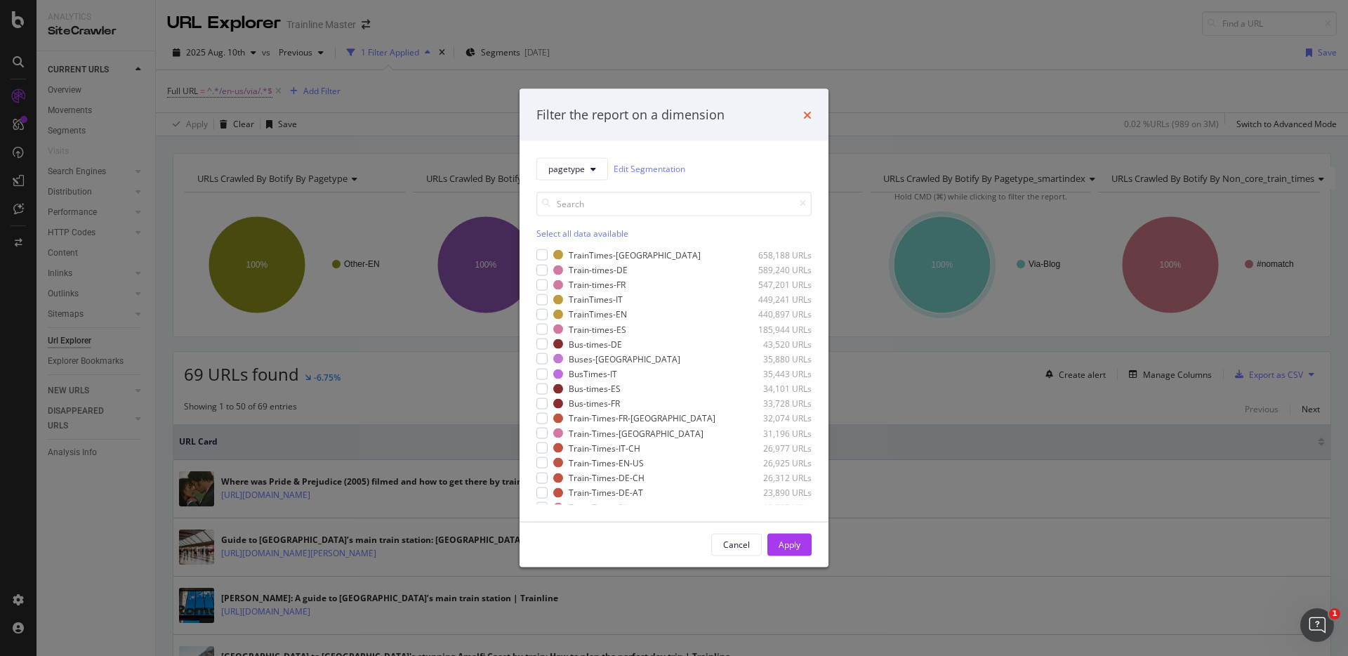
click at [805, 111] on icon "times" at bounding box center [807, 114] width 8 height 11
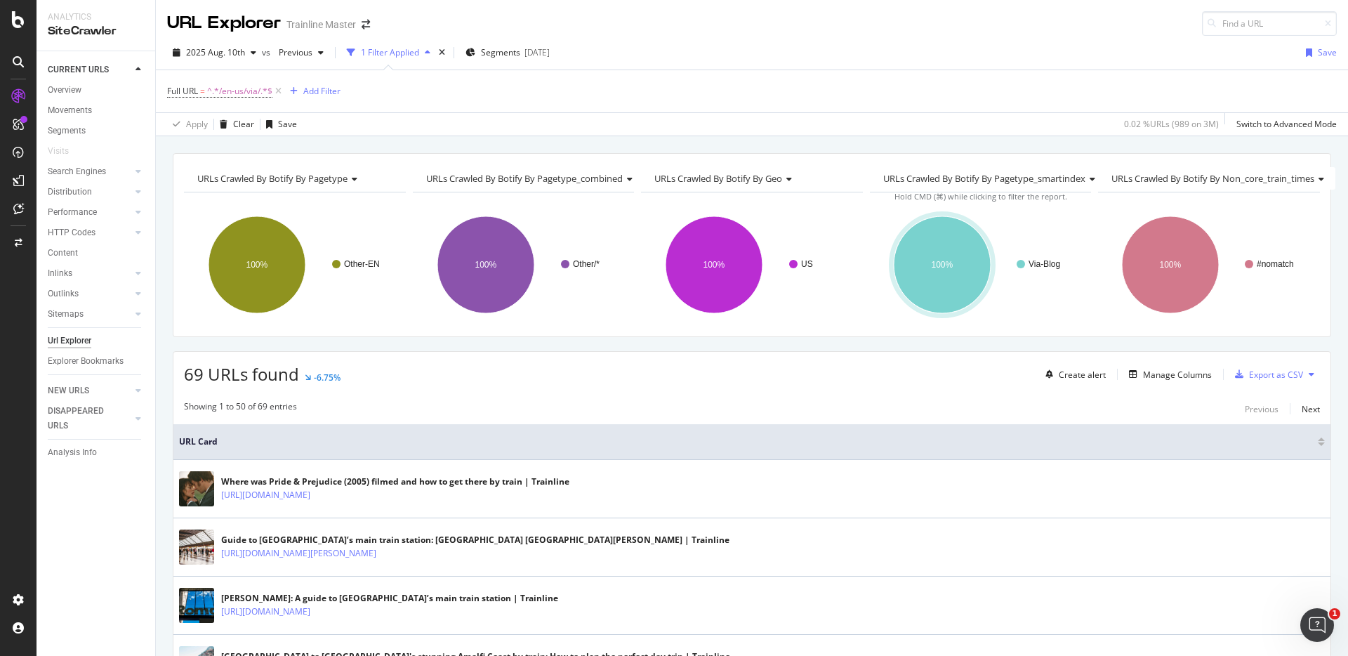
click at [280, 92] on icon at bounding box center [278, 91] width 12 height 14
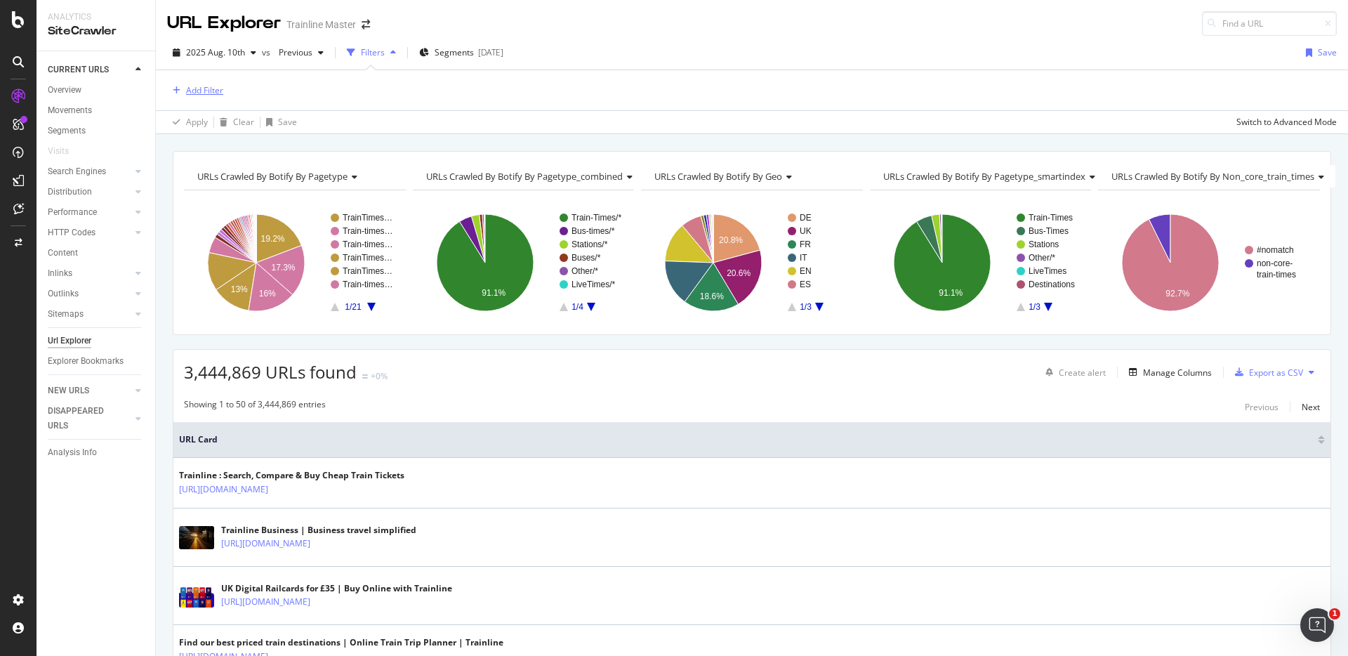
click at [208, 93] on div "Add Filter" at bounding box center [204, 90] width 37 height 12
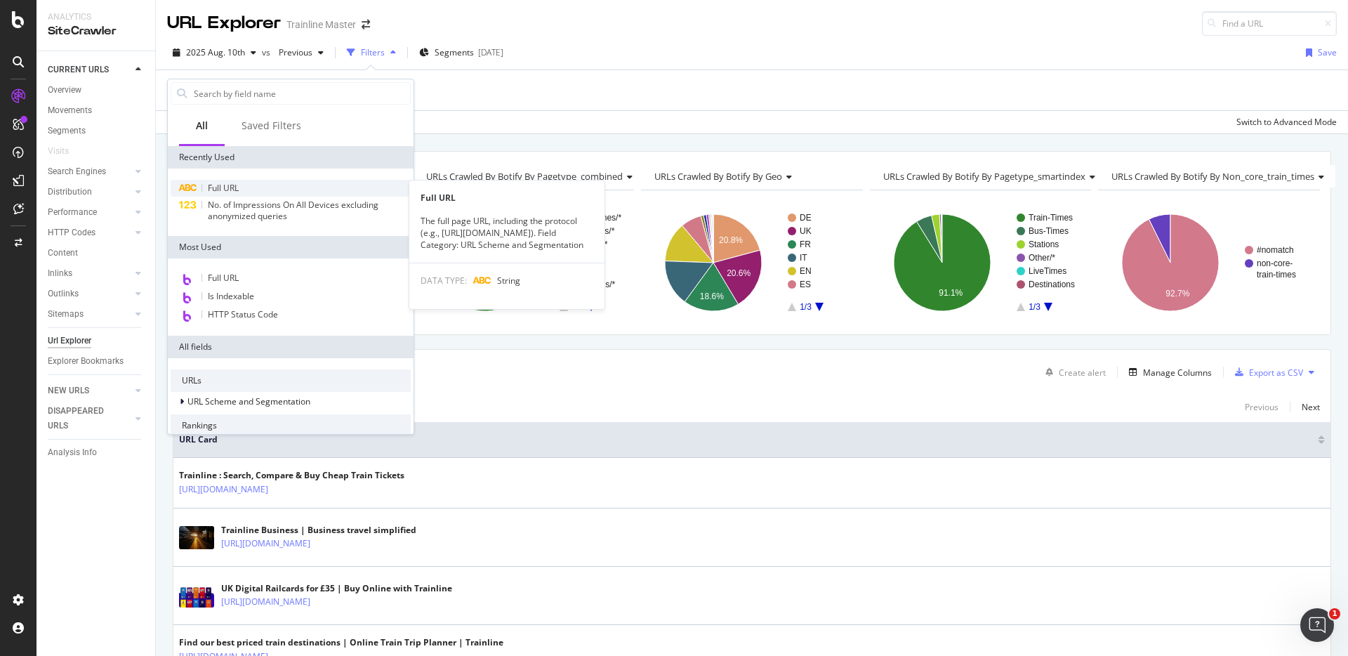
click at [232, 193] on span "Full URL" at bounding box center [223, 188] width 31 height 12
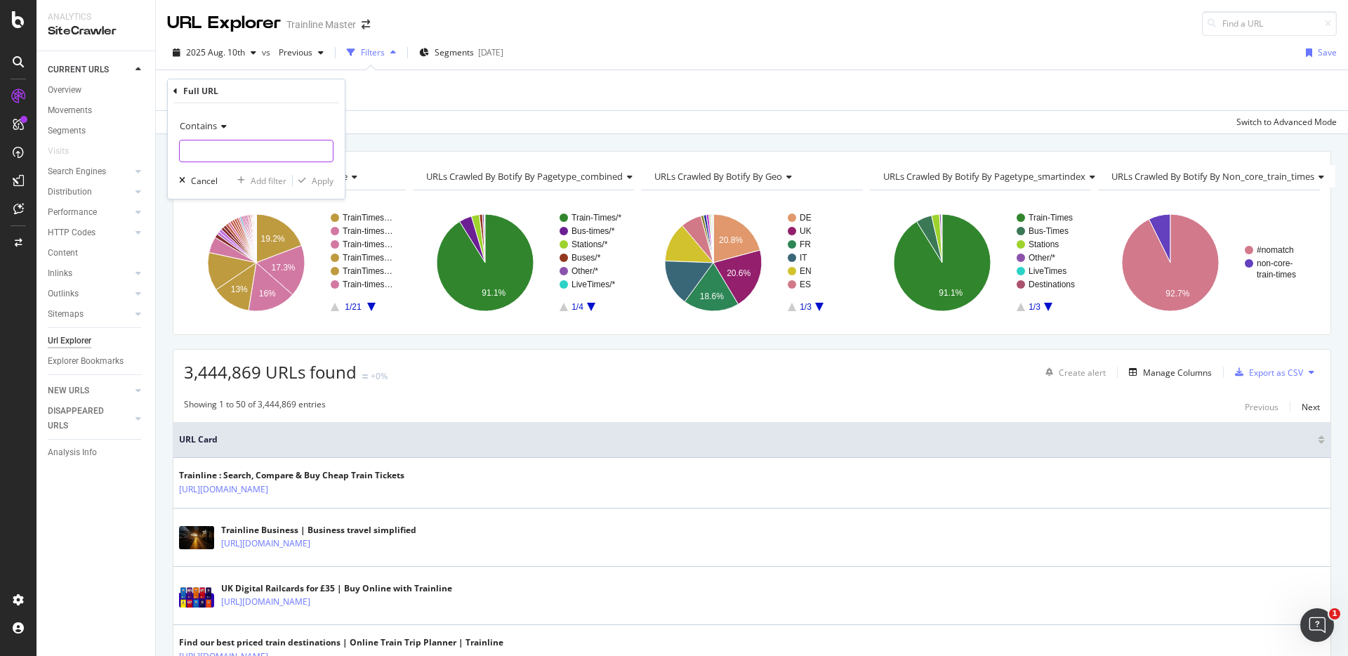
click at [239, 157] on input "text" at bounding box center [256, 151] width 153 height 22
type input "/en-us/via"
click at [309, 176] on div "button" at bounding box center [302, 180] width 19 height 8
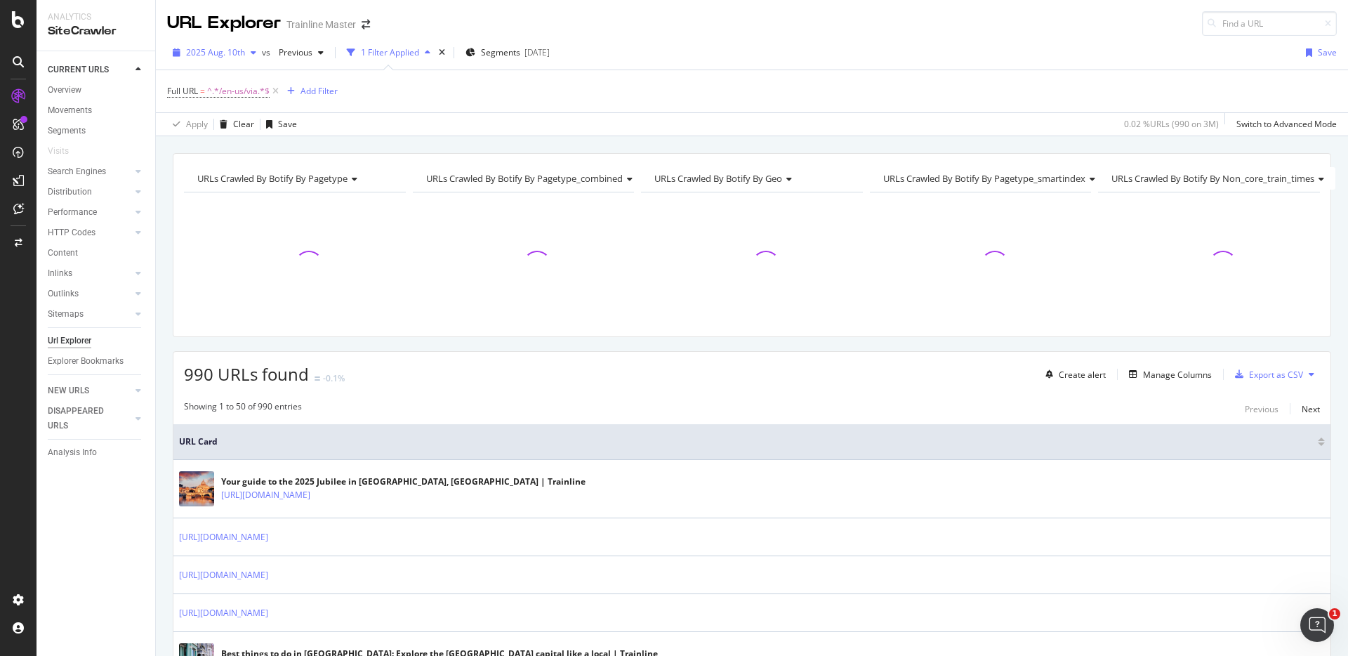
click at [246, 59] on div "2025 Aug. 10th" at bounding box center [214, 52] width 95 height 21
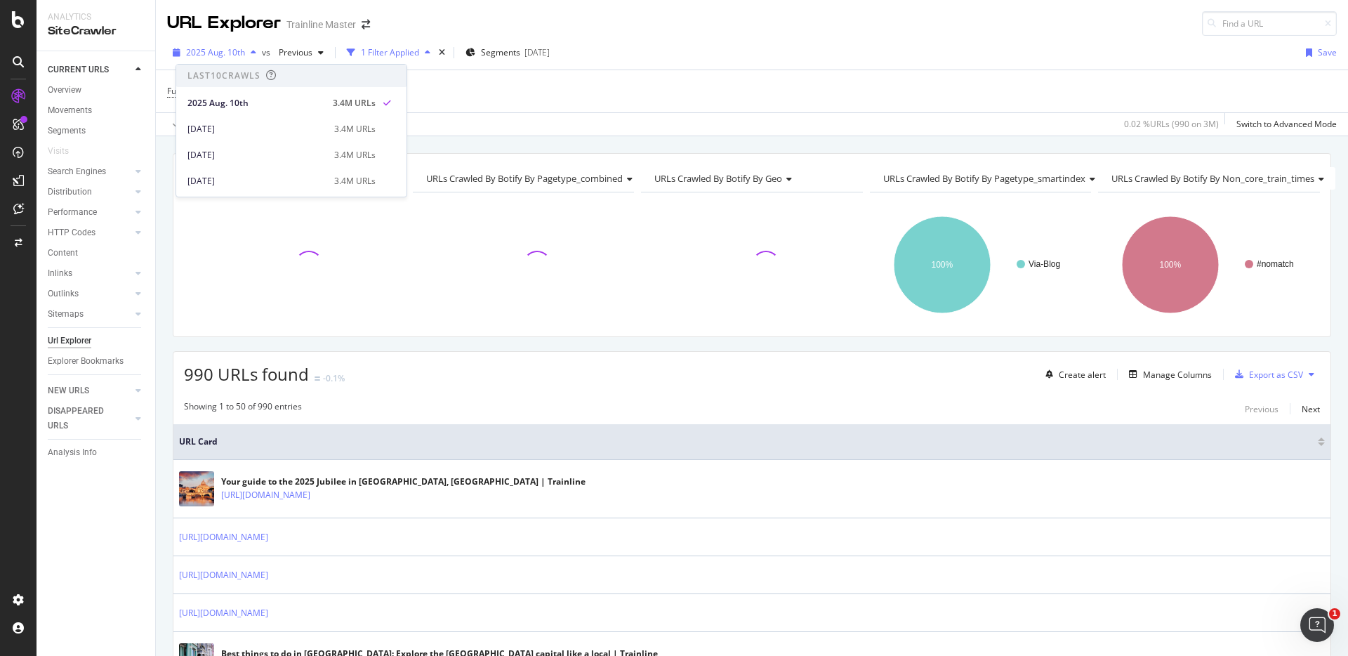
click at [246, 59] on div "2025 Aug. 10th" at bounding box center [214, 52] width 95 height 21
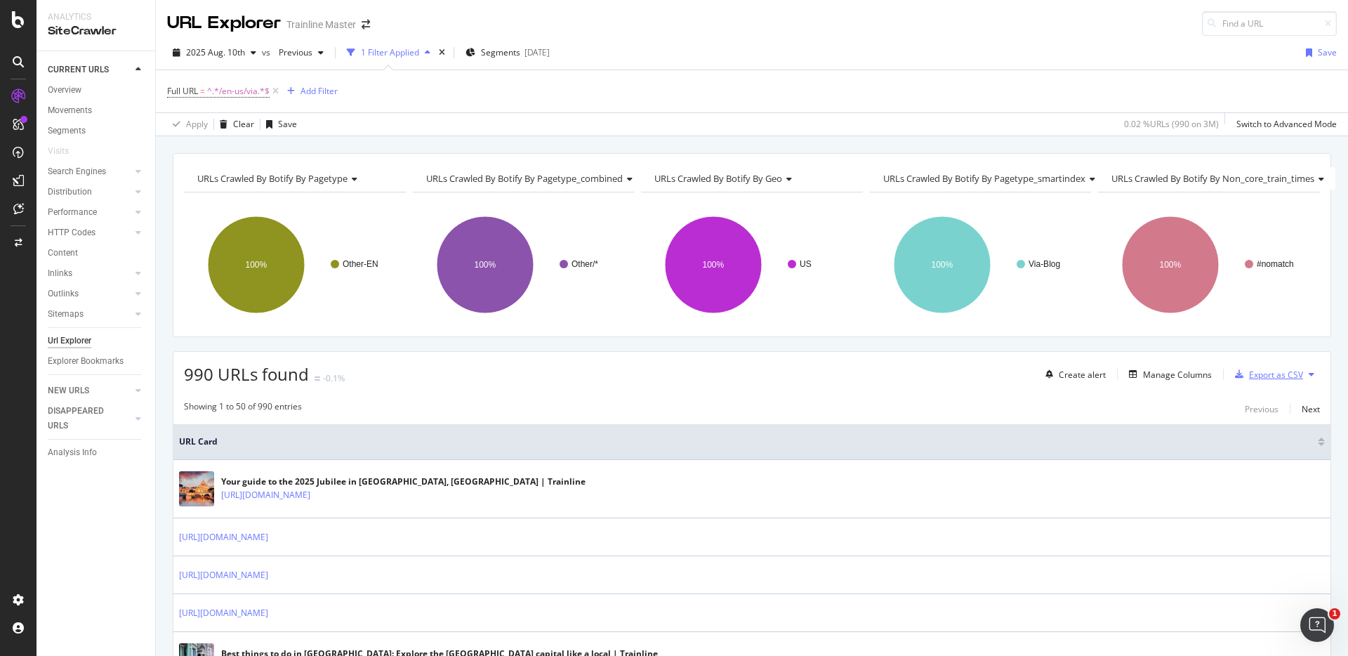
click at [1256, 372] on div "Export as CSV" at bounding box center [1276, 375] width 54 height 12
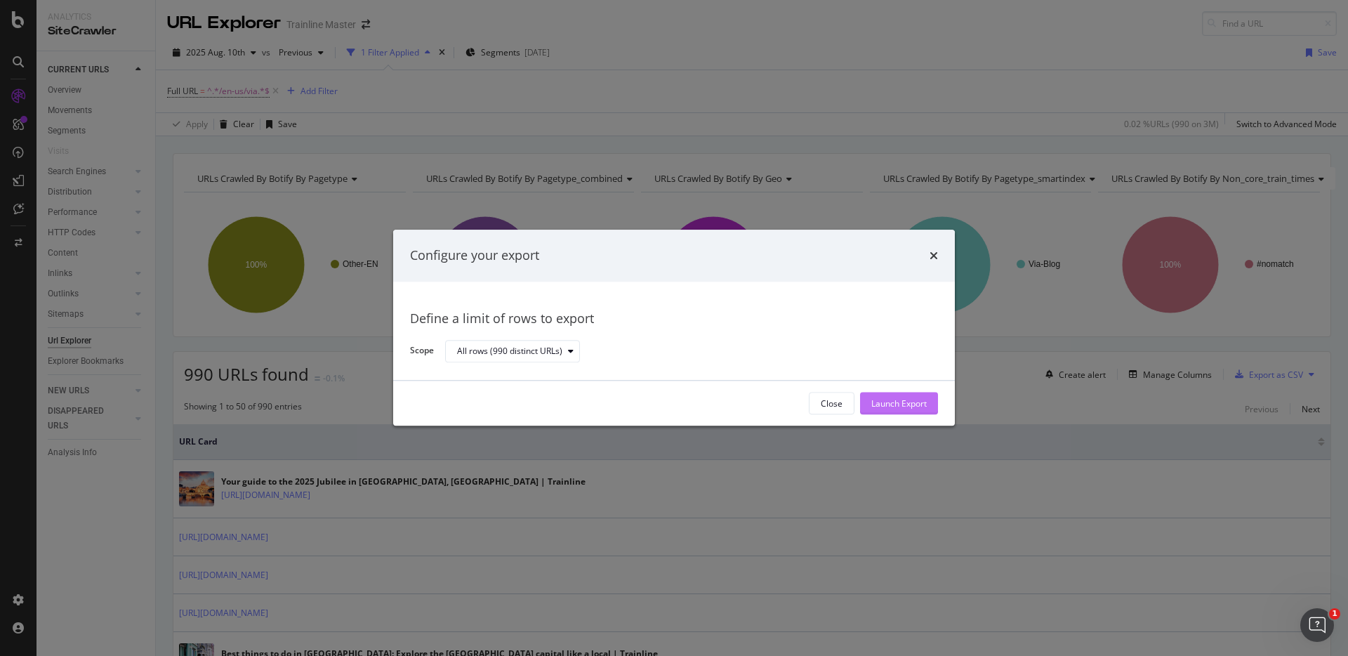
click at [887, 401] on div "Launch Export" at bounding box center [898, 403] width 55 height 12
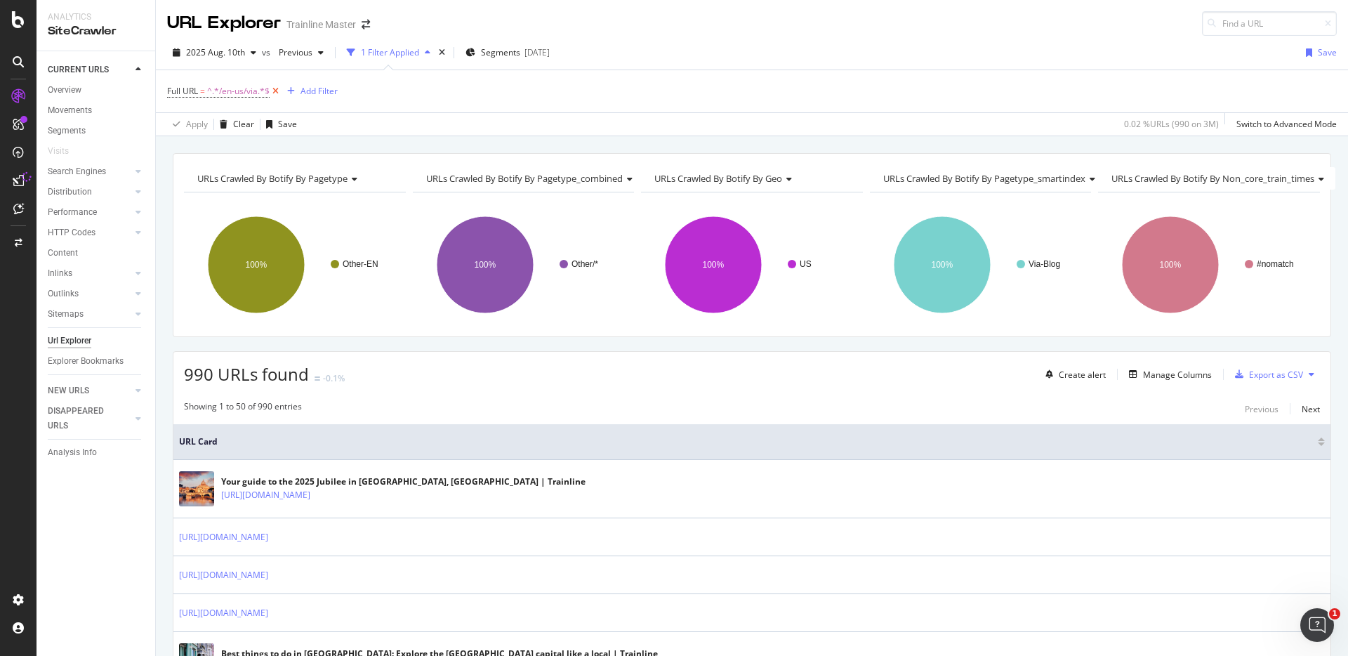
click at [277, 94] on icon at bounding box center [276, 91] width 12 height 14
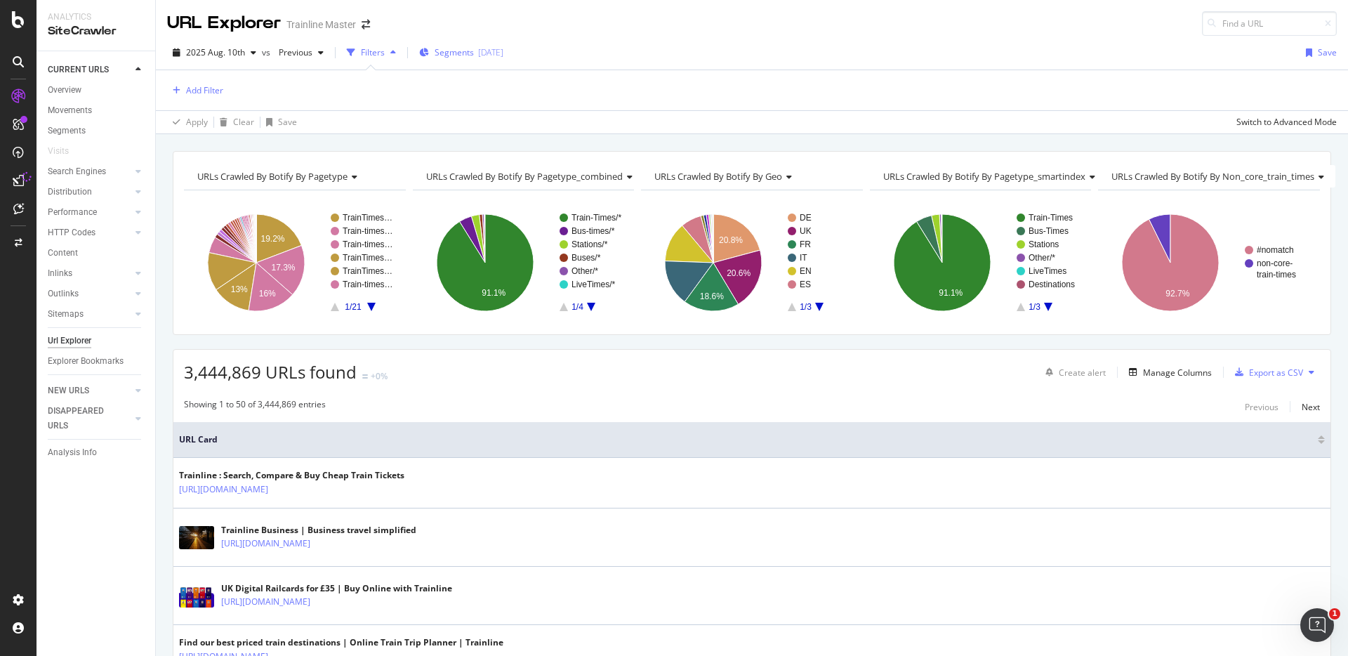
click at [491, 48] on div "[DATE]" at bounding box center [490, 52] width 25 height 12
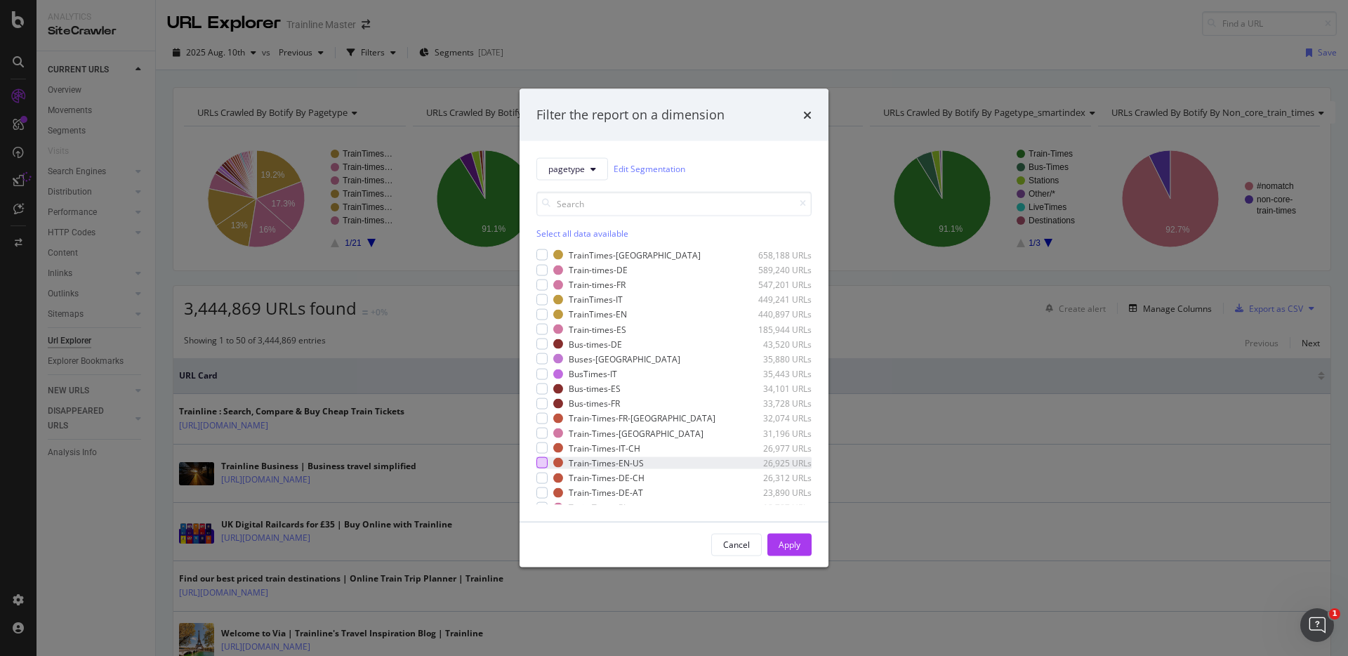
click at [544, 462] on div "modal" at bounding box center [541, 462] width 11 height 11
click at [794, 545] on div "Apply" at bounding box center [790, 544] width 22 height 12
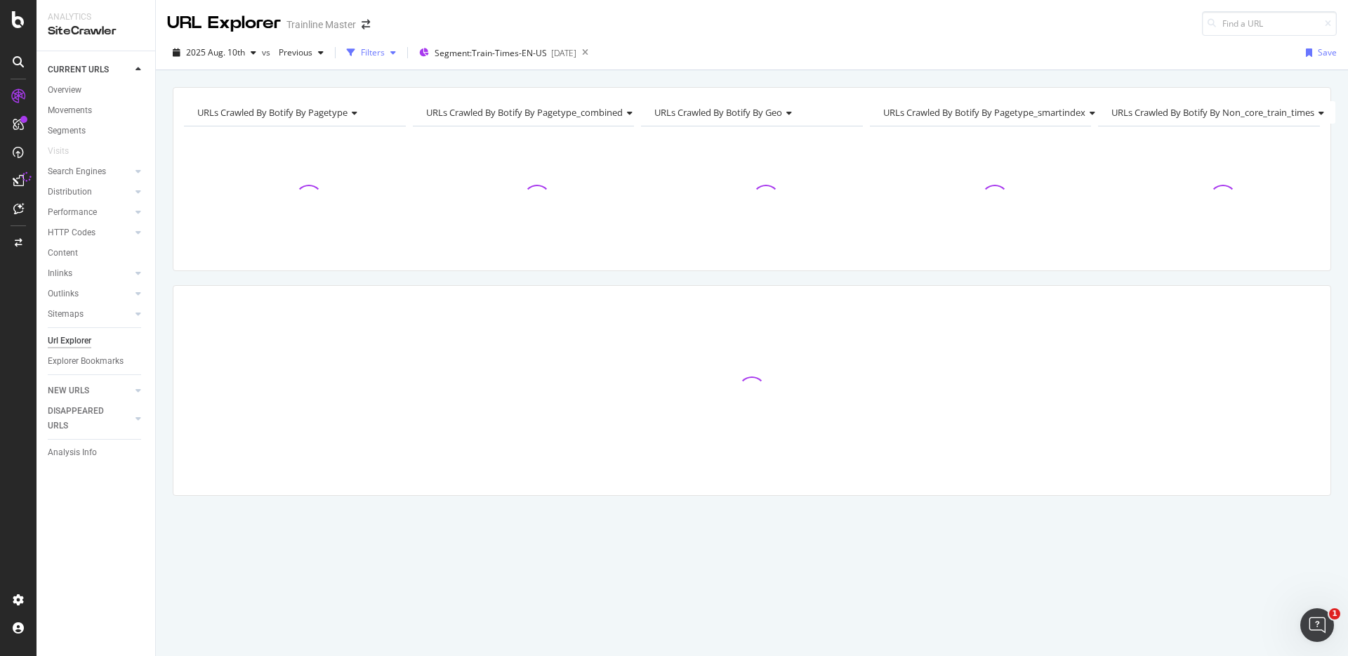
click at [372, 58] on div "Filters" at bounding box center [373, 52] width 24 height 12
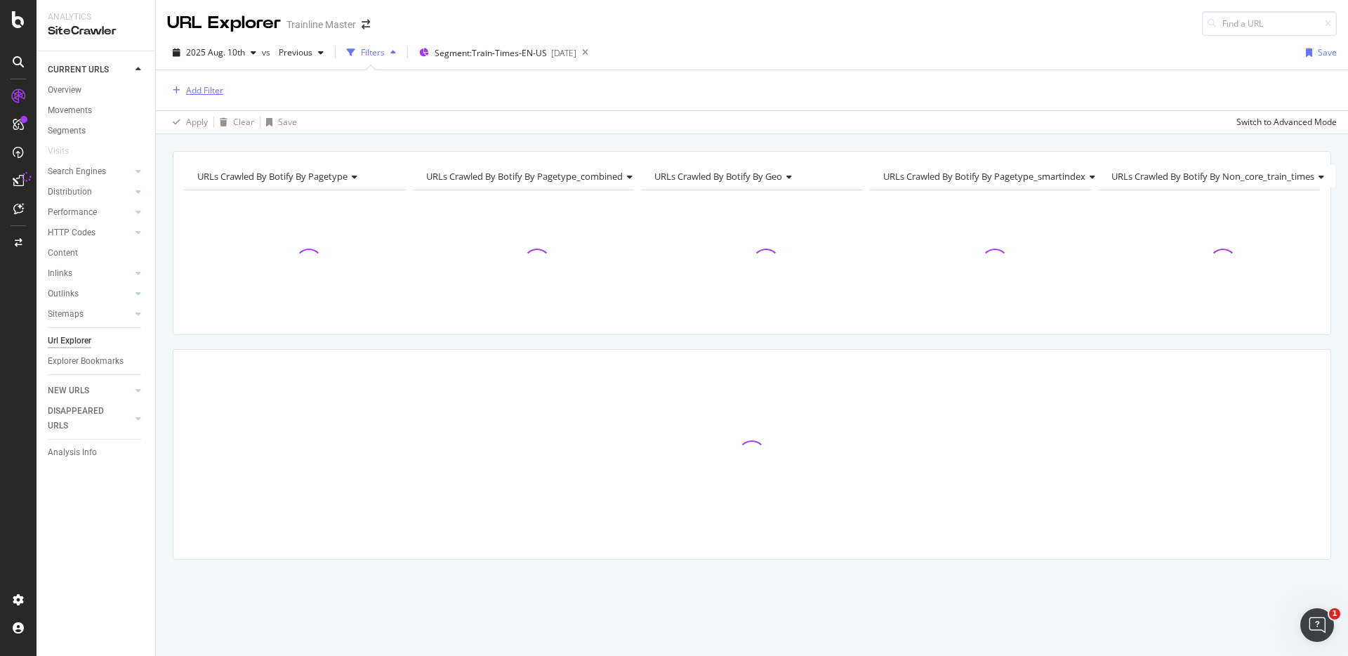
click at [214, 91] on div "Add Filter" at bounding box center [204, 90] width 37 height 12
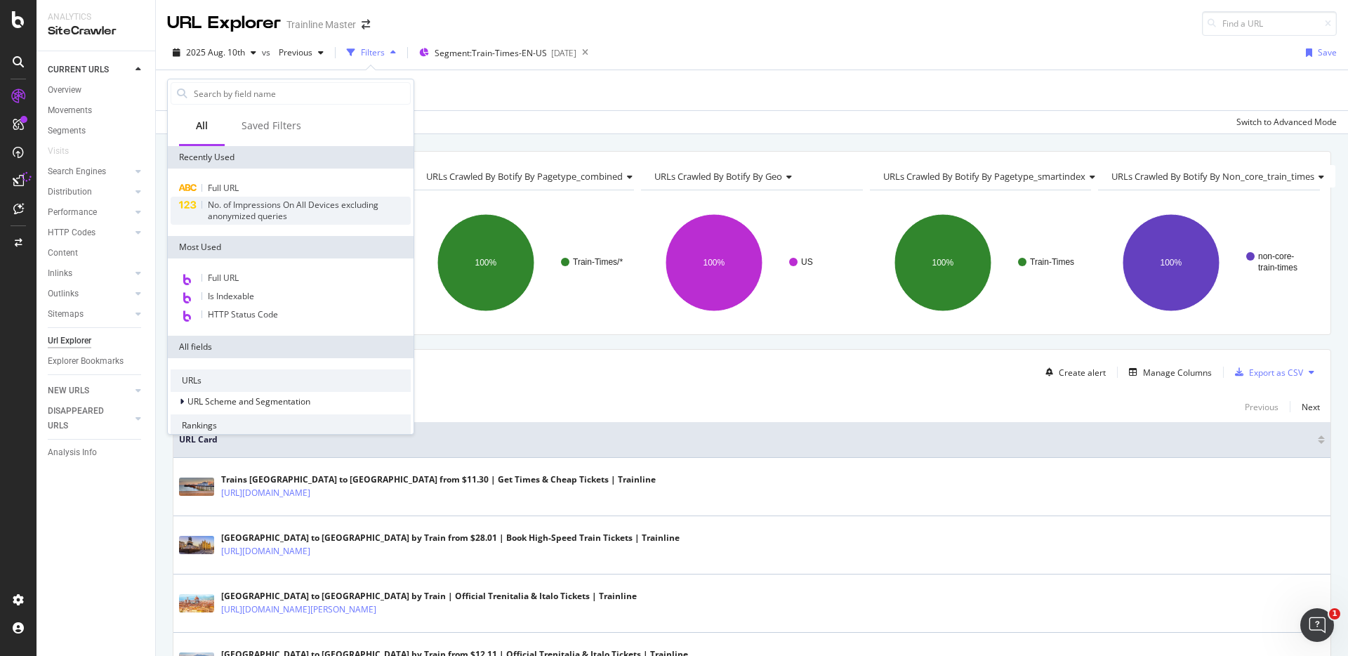
click at [265, 215] on span "No. of Impressions On All Devices excluding anonymized queries" at bounding box center [293, 210] width 171 height 23
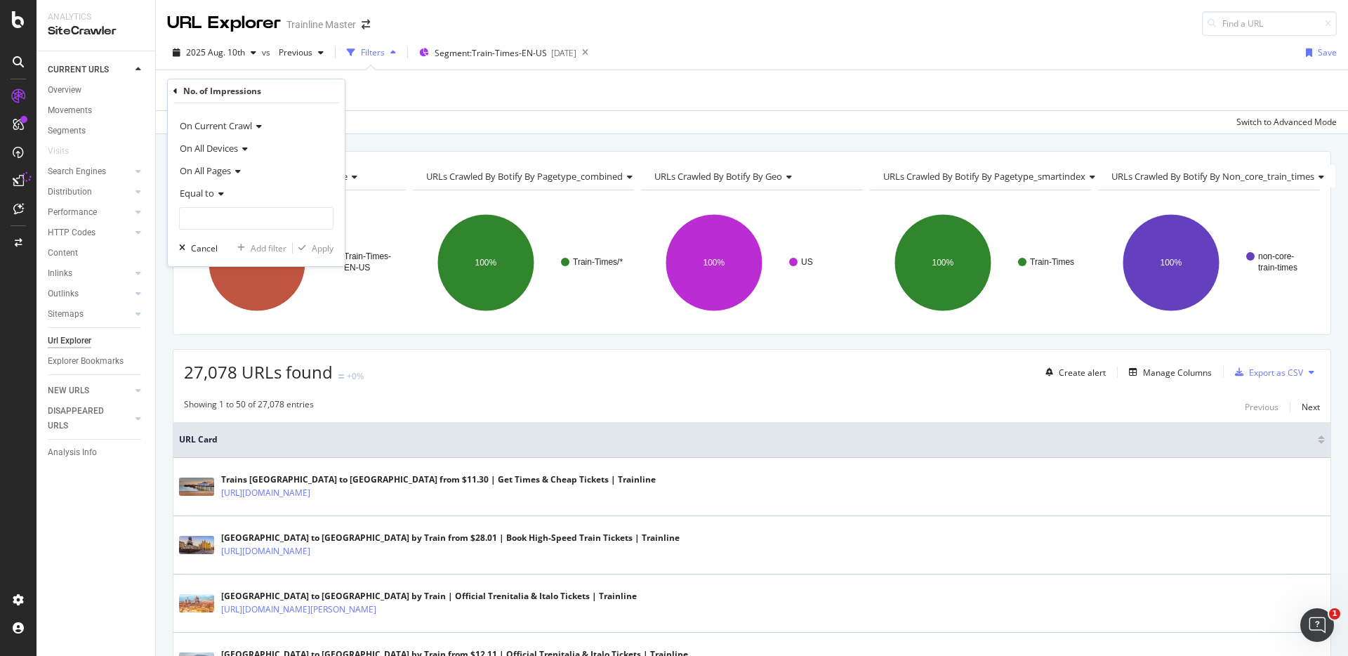
click at [217, 191] on icon at bounding box center [219, 194] width 10 height 8
click at [220, 294] on span "Greater than" at bounding box center [211, 295] width 51 height 12
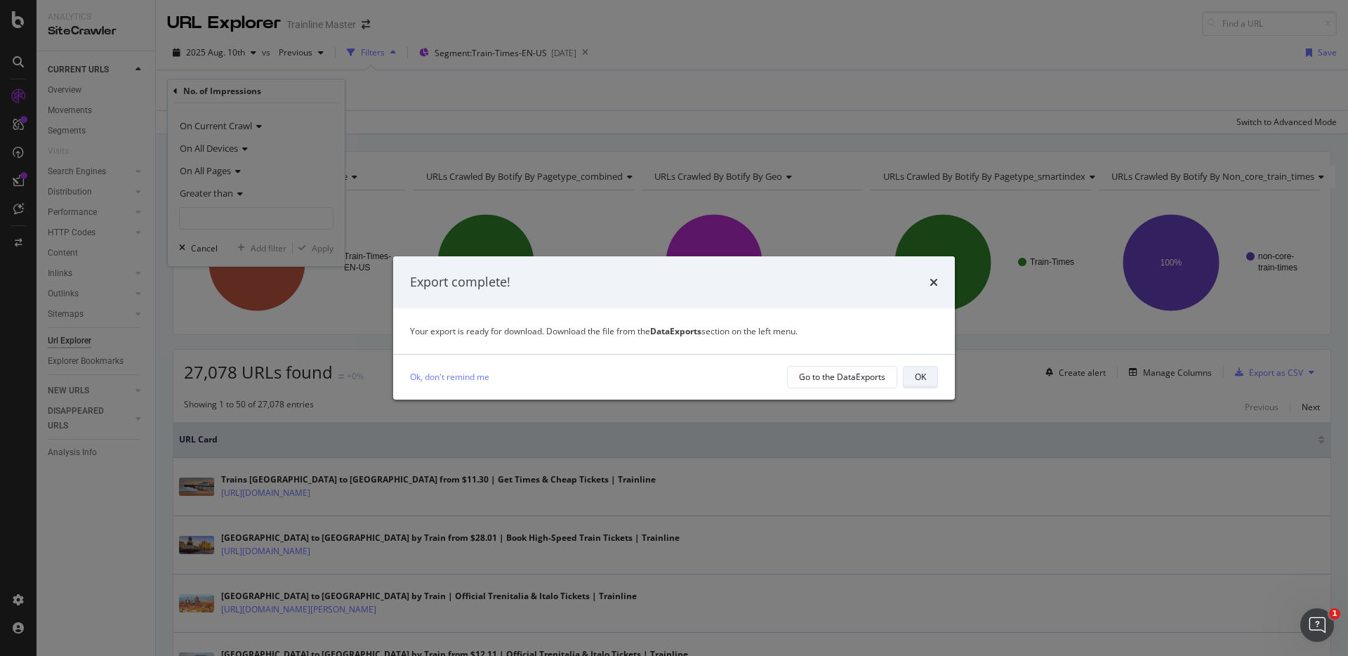
click at [907, 378] on button "OK" at bounding box center [920, 377] width 35 height 22
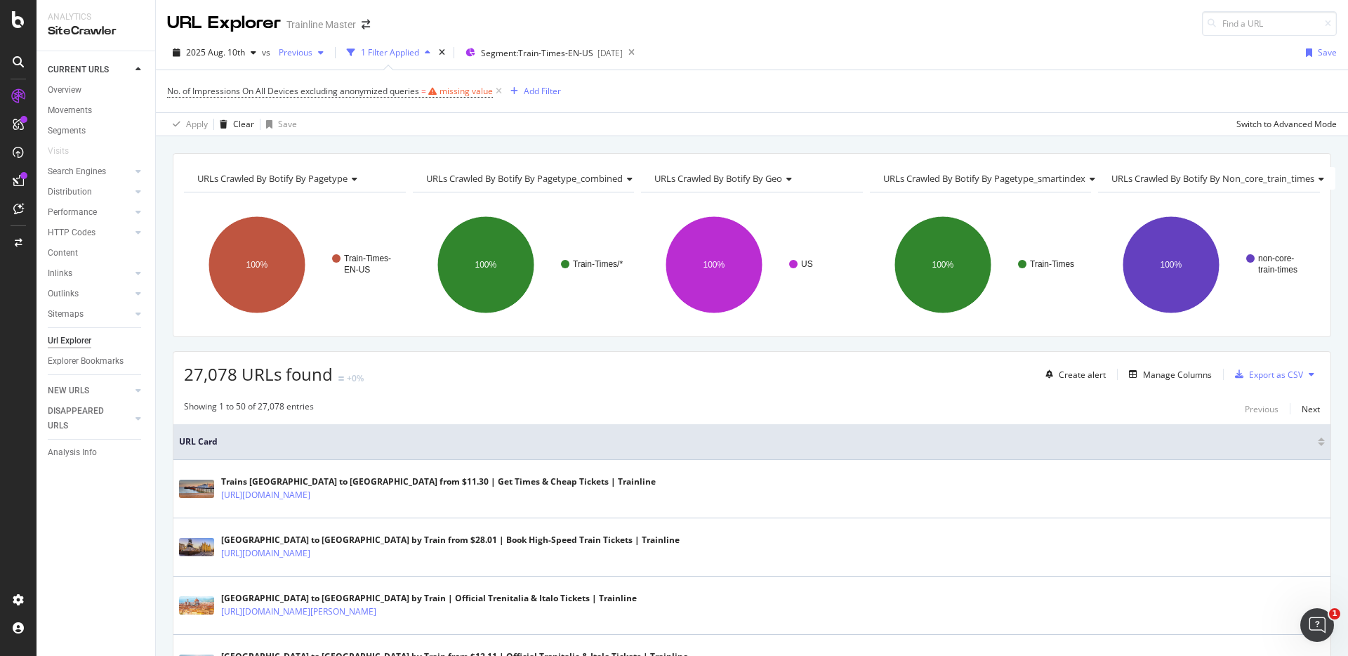
click at [315, 51] on div "button" at bounding box center [320, 52] width 17 height 8
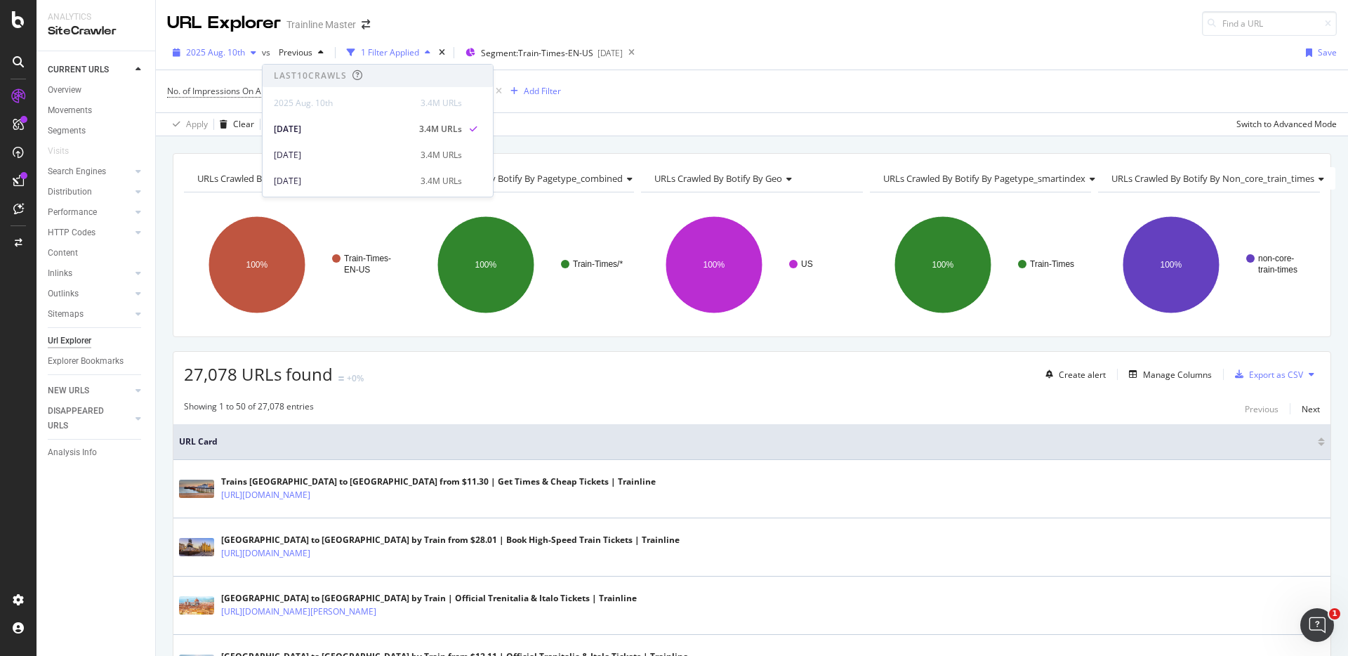
click at [197, 49] on span "2025 Aug. 10th" at bounding box center [215, 52] width 59 height 12
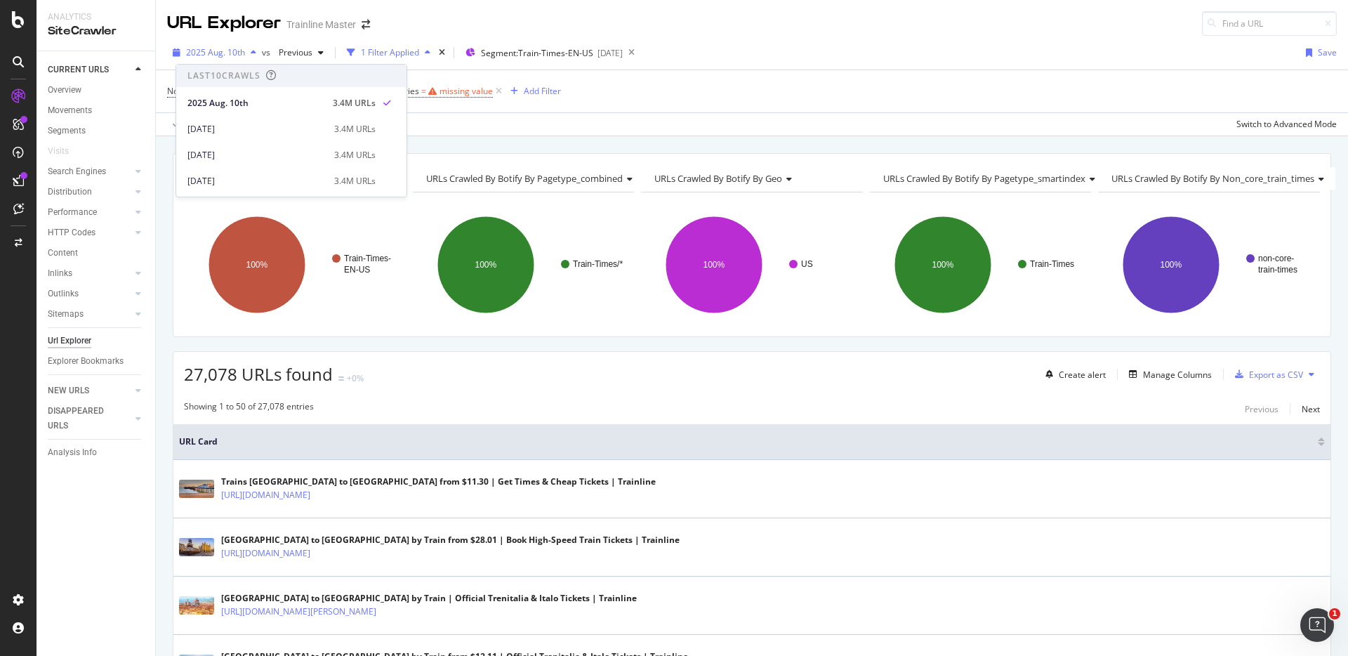
click at [197, 49] on span "2025 Aug. 10th" at bounding box center [215, 52] width 59 height 12
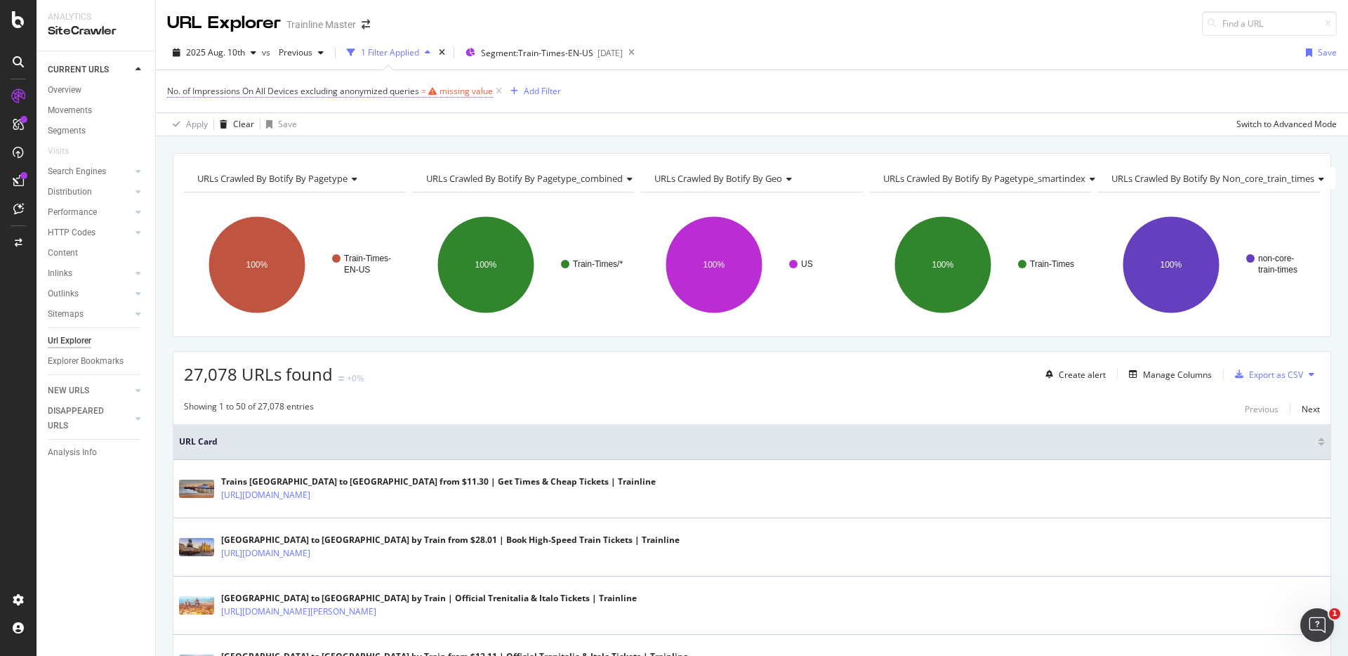
click at [433, 86] on span "No. of Impressions On All Devices excluding anonymized queries = missing value" at bounding box center [330, 91] width 326 height 13
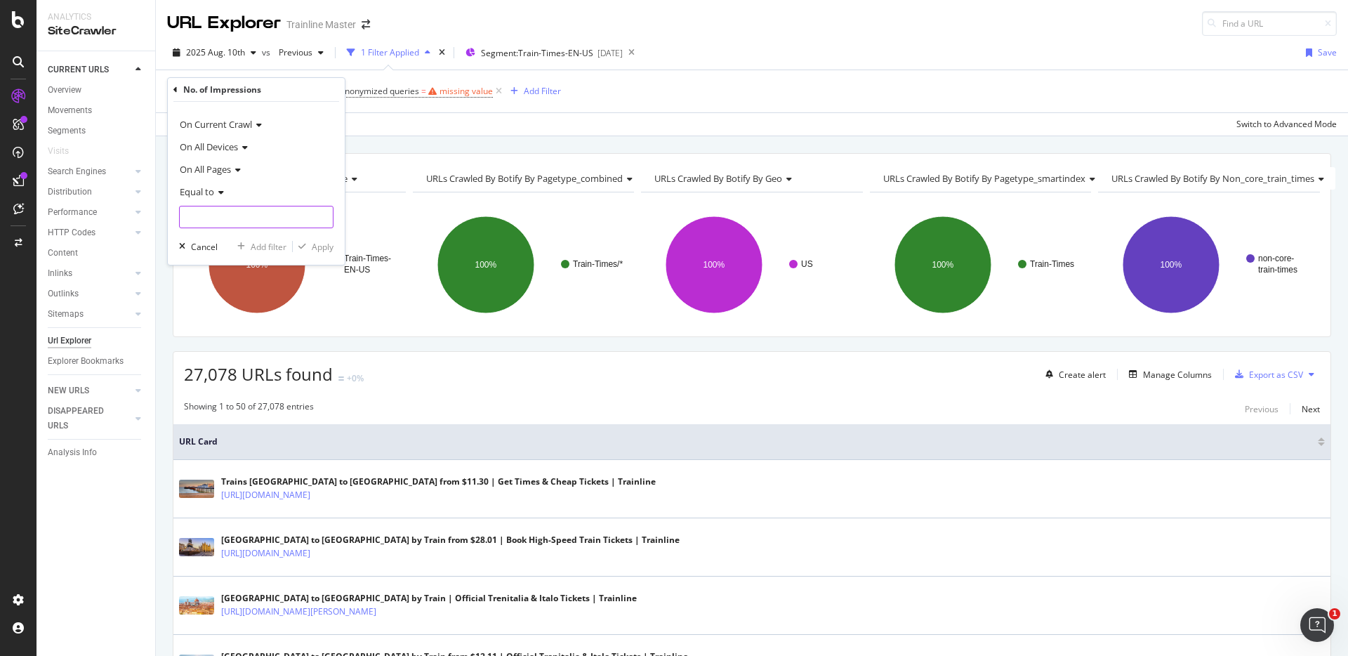
click at [223, 218] on input "number" at bounding box center [256, 217] width 154 height 22
click at [218, 194] on icon at bounding box center [219, 192] width 10 height 8
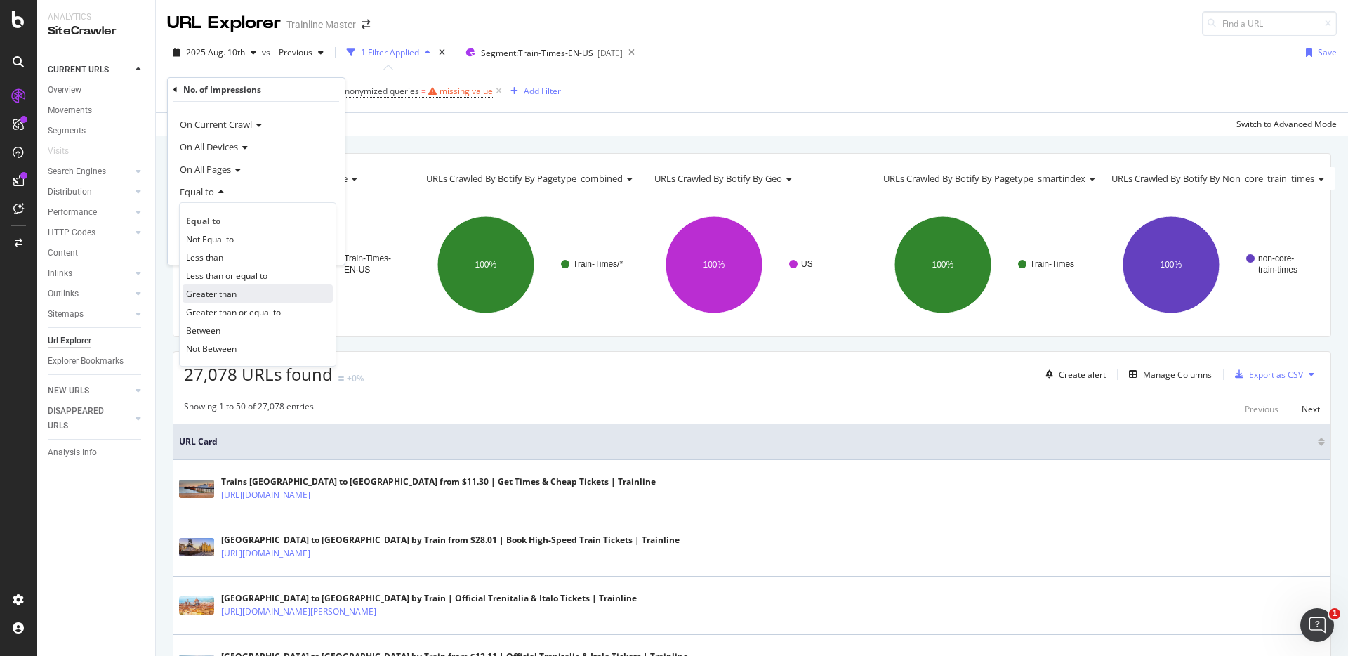
click at [226, 298] on span "Greater than" at bounding box center [211, 294] width 51 height 12
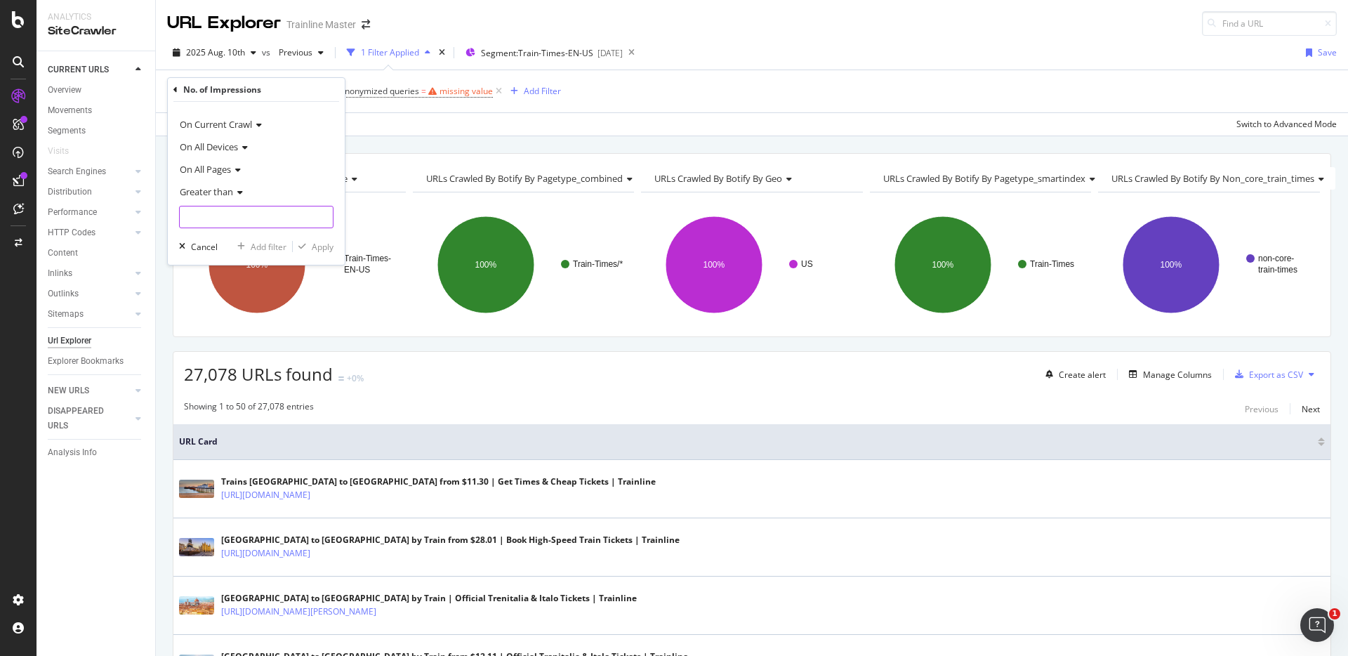
click at [218, 219] on input "number" at bounding box center [256, 217] width 154 height 22
type input "1"
click at [316, 249] on div "Apply" at bounding box center [323, 247] width 22 height 12
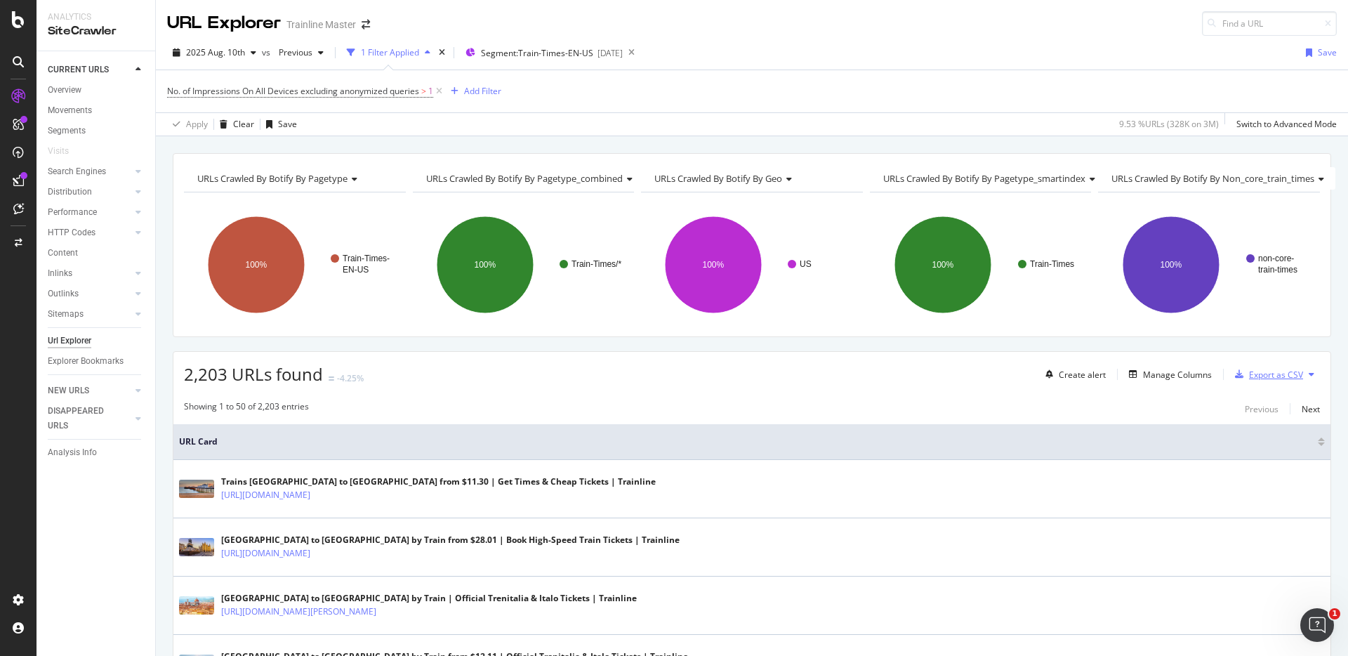
click at [1249, 371] on div "Export as CSV" at bounding box center [1276, 375] width 54 height 12
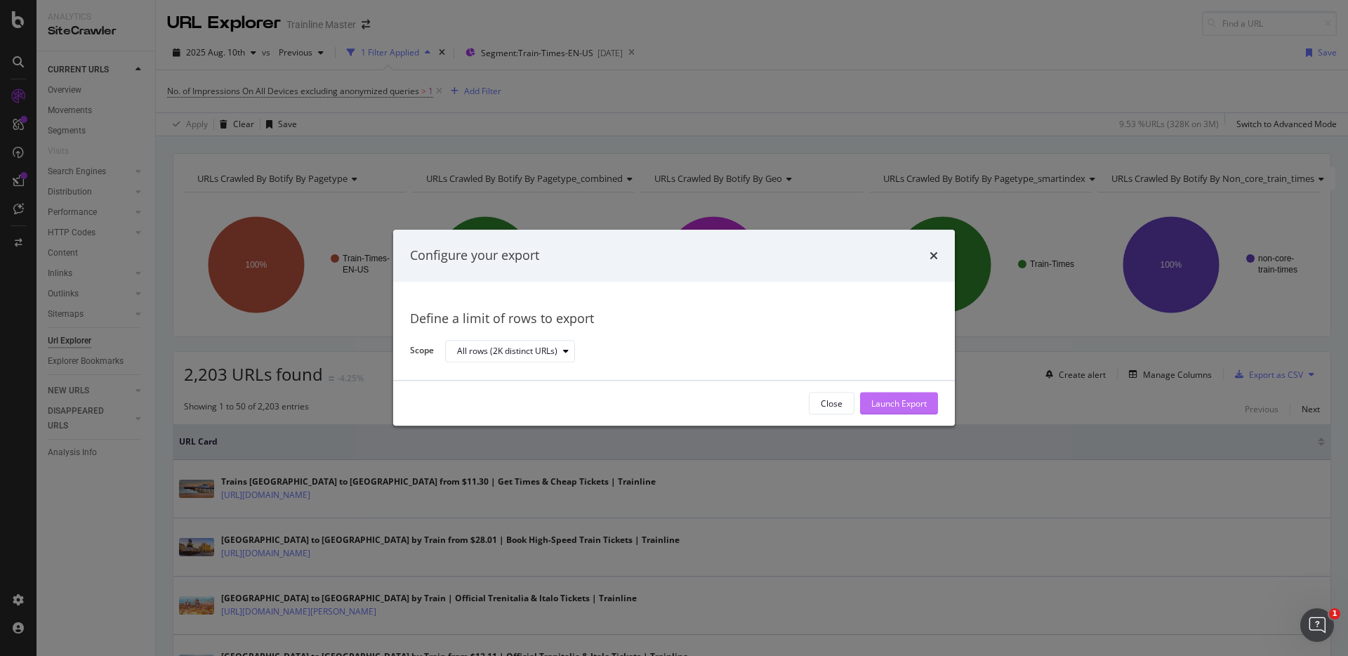
click at [889, 402] on div "Launch Export" at bounding box center [898, 403] width 55 height 12
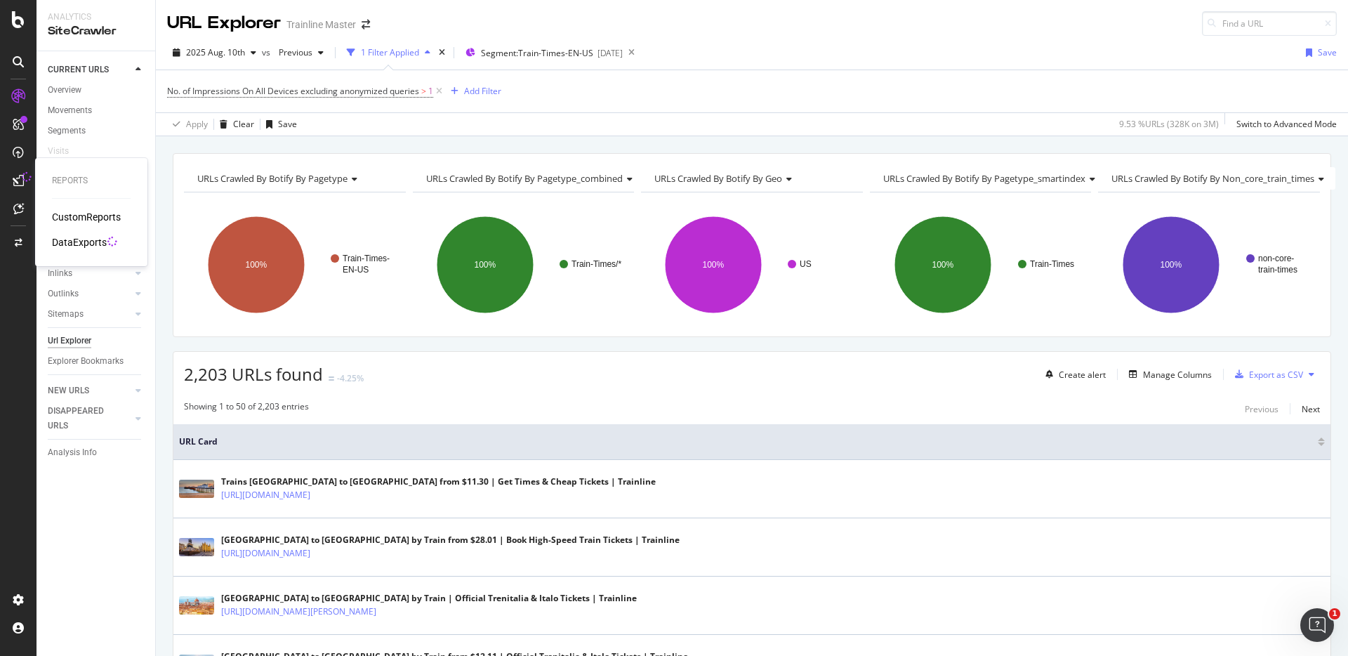
click at [81, 239] on div "DataExports" at bounding box center [79, 242] width 55 height 14
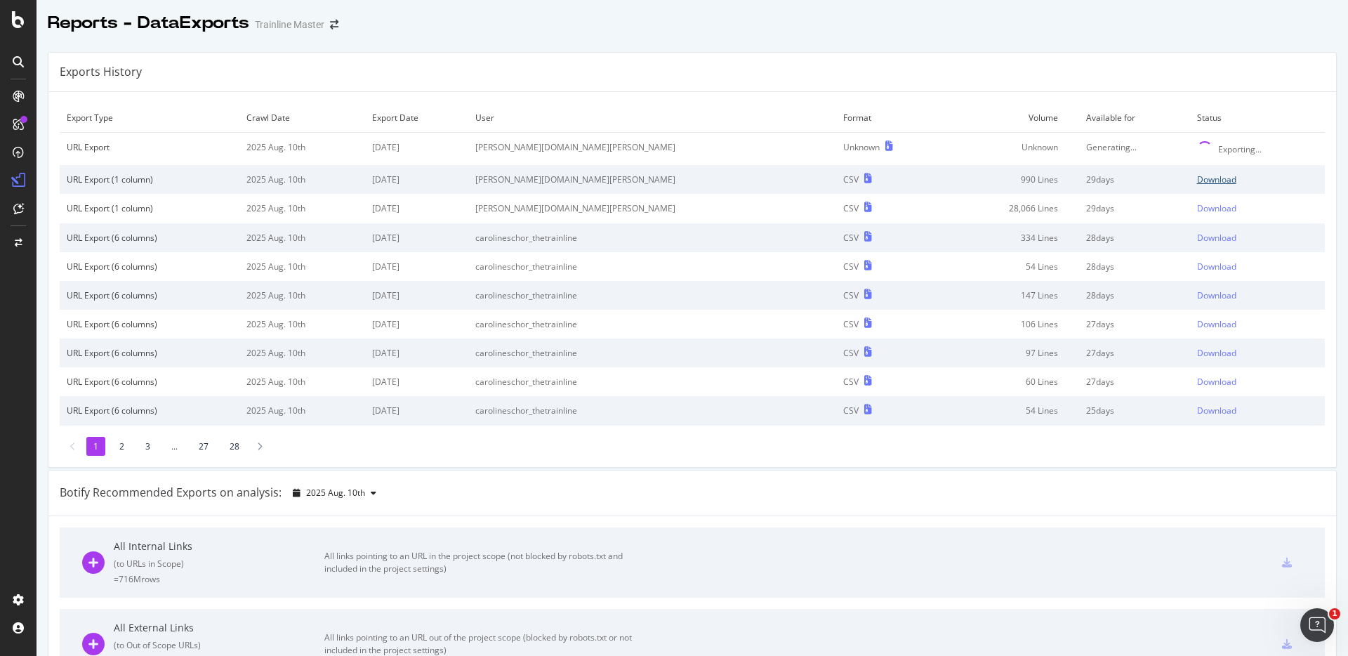
click at [1197, 180] on div "Download" at bounding box center [1216, 179] width 39 height 12
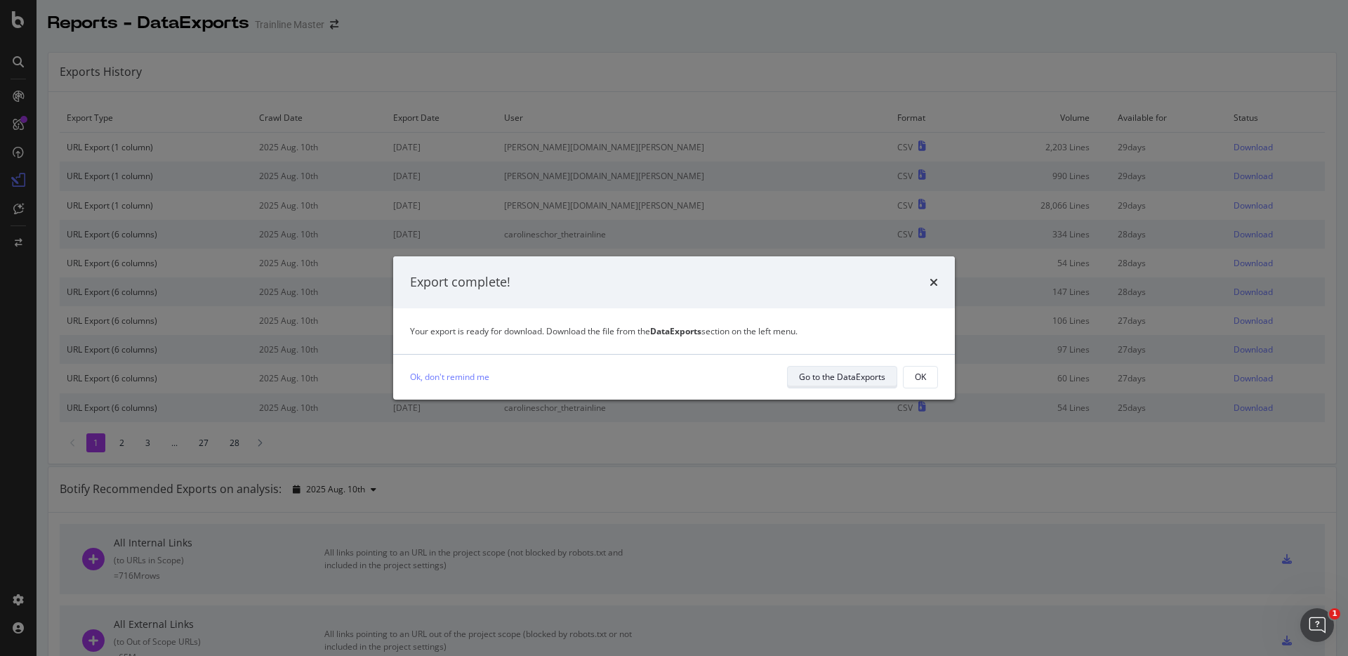
click at [850, 371] on div "Go to the DataExports" at bounding box center [842, 377] width 86 height 12
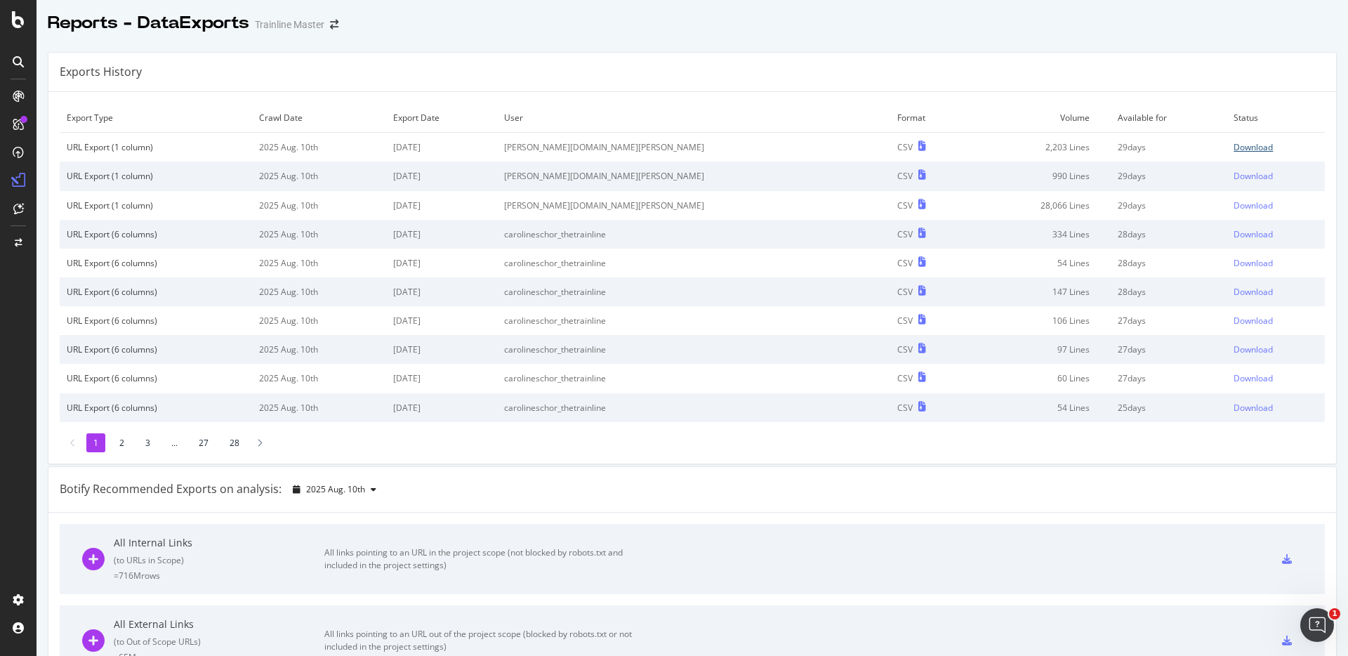
click at [1234, 145] on div "Download" at bounding box center [1253, 147] width 39 height 12
